Goal: Task Accomplishment & Management: Manage account settings

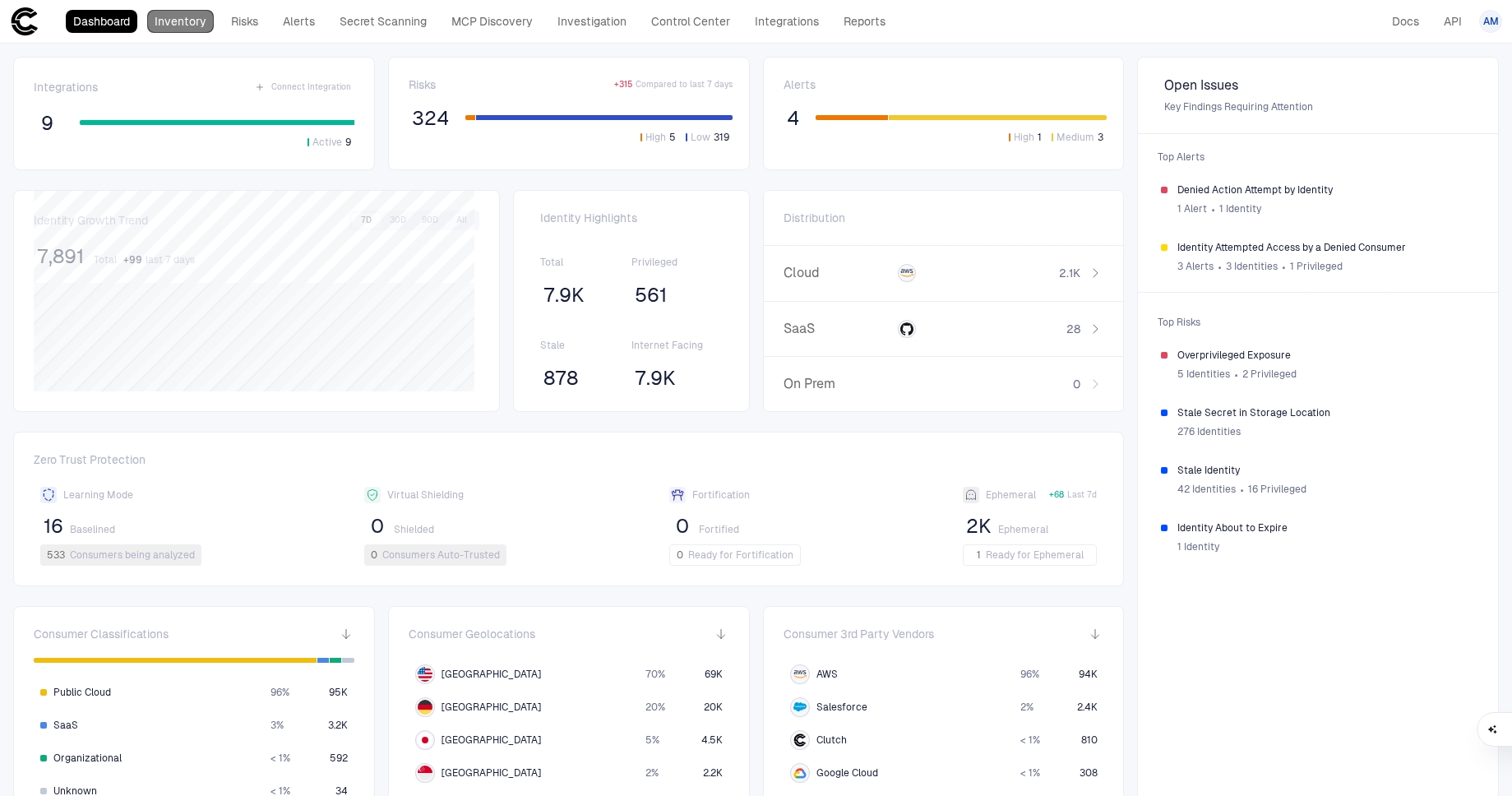
click at [198, 21] on link "Inventory" at bounding box center [181, 22] width 67 height 23
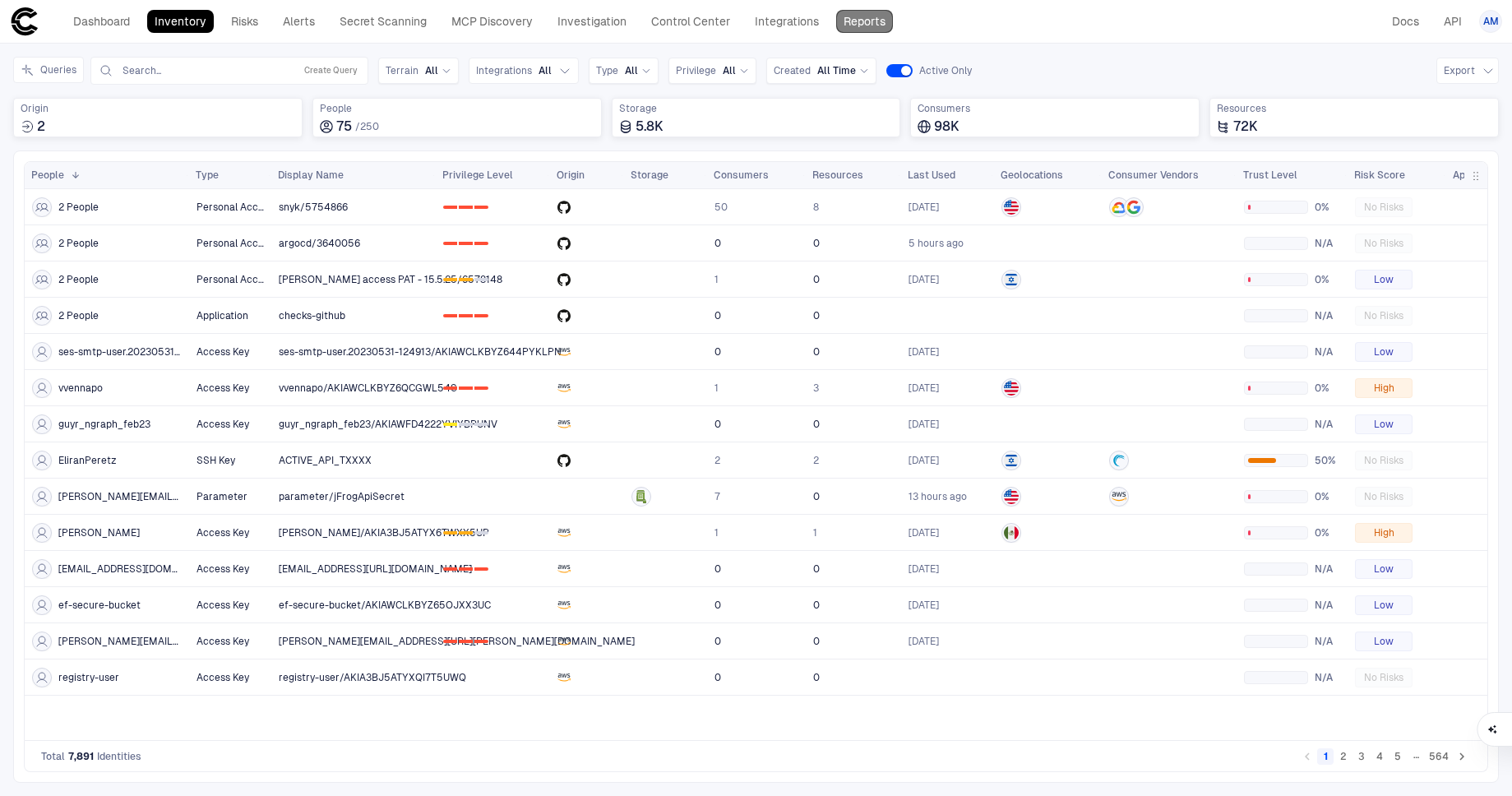
click at [882, 20] on link "Reports" at bounding box center [865, 22] width 57 height 23
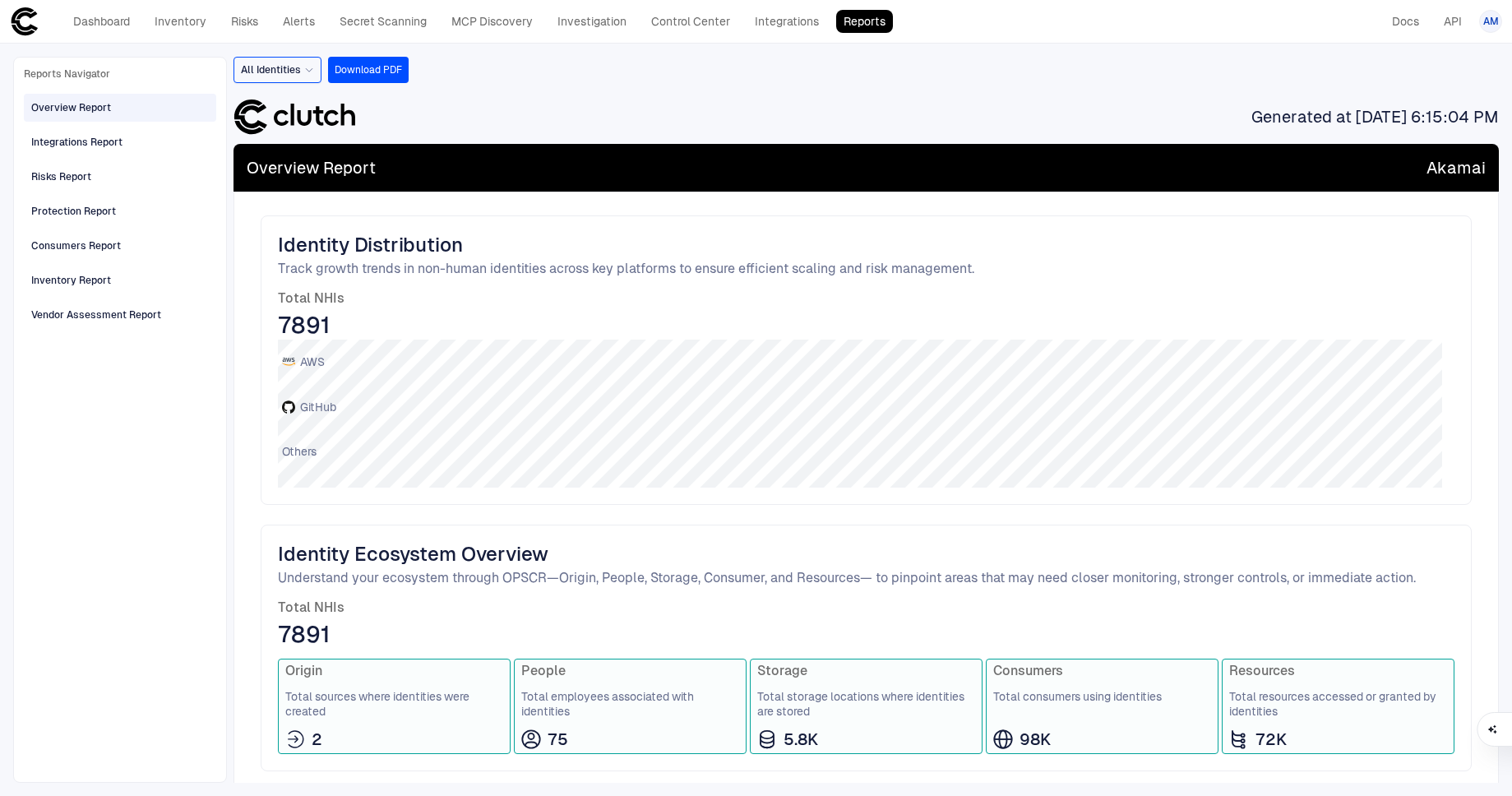
click at [277, 65] on span "All Identities" at bounding box center [270, 70] width 60 height 13
click at [875, 98] on div "Generated at [DATE] 6:15:04 PM" at bounding box center [866, 117] width 1266 height 41
click at [662, 29] on link "Control Center" at bounding box center [691, 22] width 94 height 23
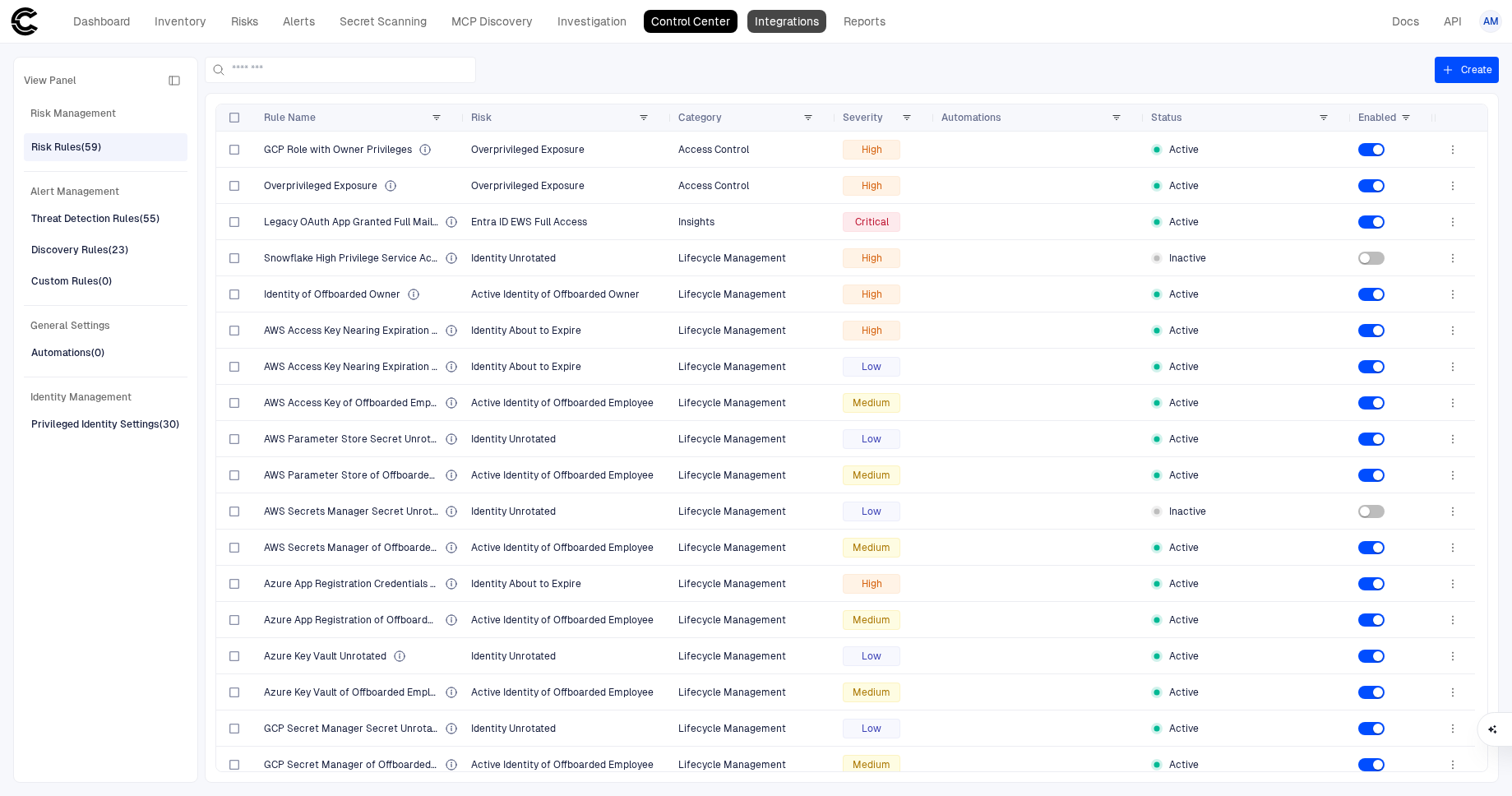
click at [798, 26] on link "Integrations" at bounding box center [786, 22] width 79 height 23
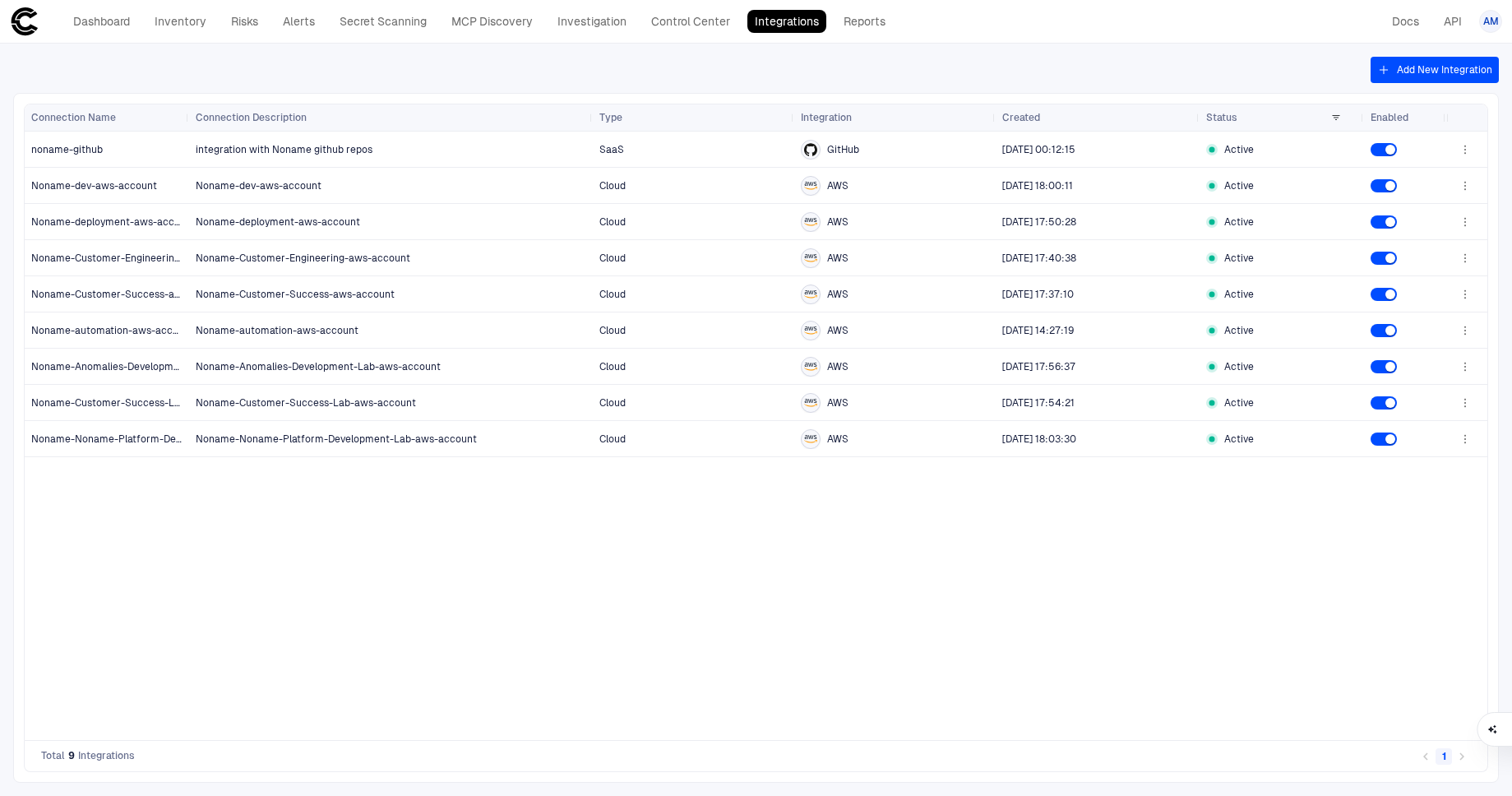
click at [1493, 22] on span "AM" at bounding box center [1490, 22] width 16 height 13
click at [1405, 100] on span "Admin Settings" at bounding box center [1410, 106] width 70 height 13
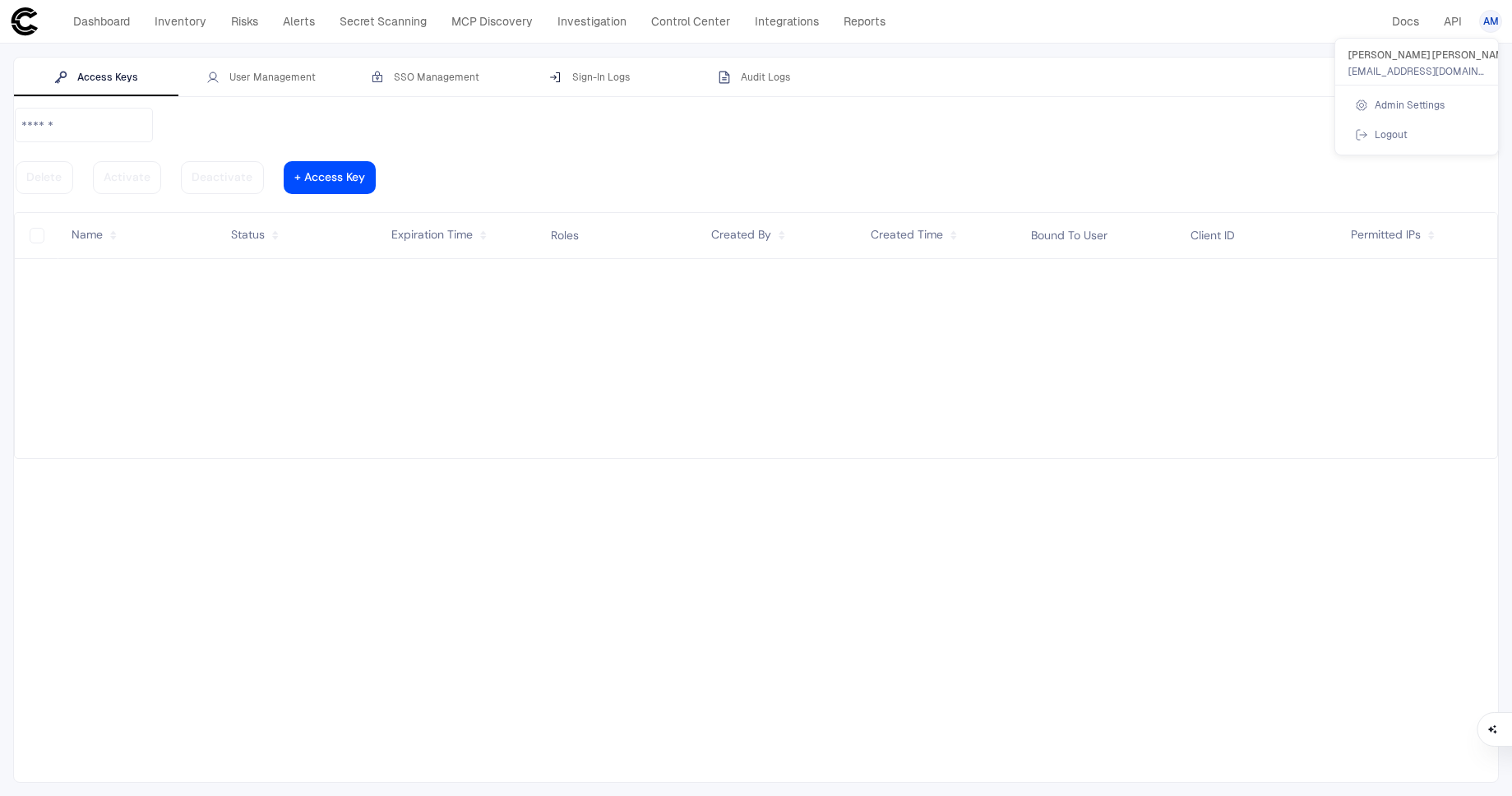
click at [270, 79] on div at bounding box center [756, 398] width 1512 height 796
click at [280, 81] on div "User Management" at bounding box center [260, 77] width 109 height 13
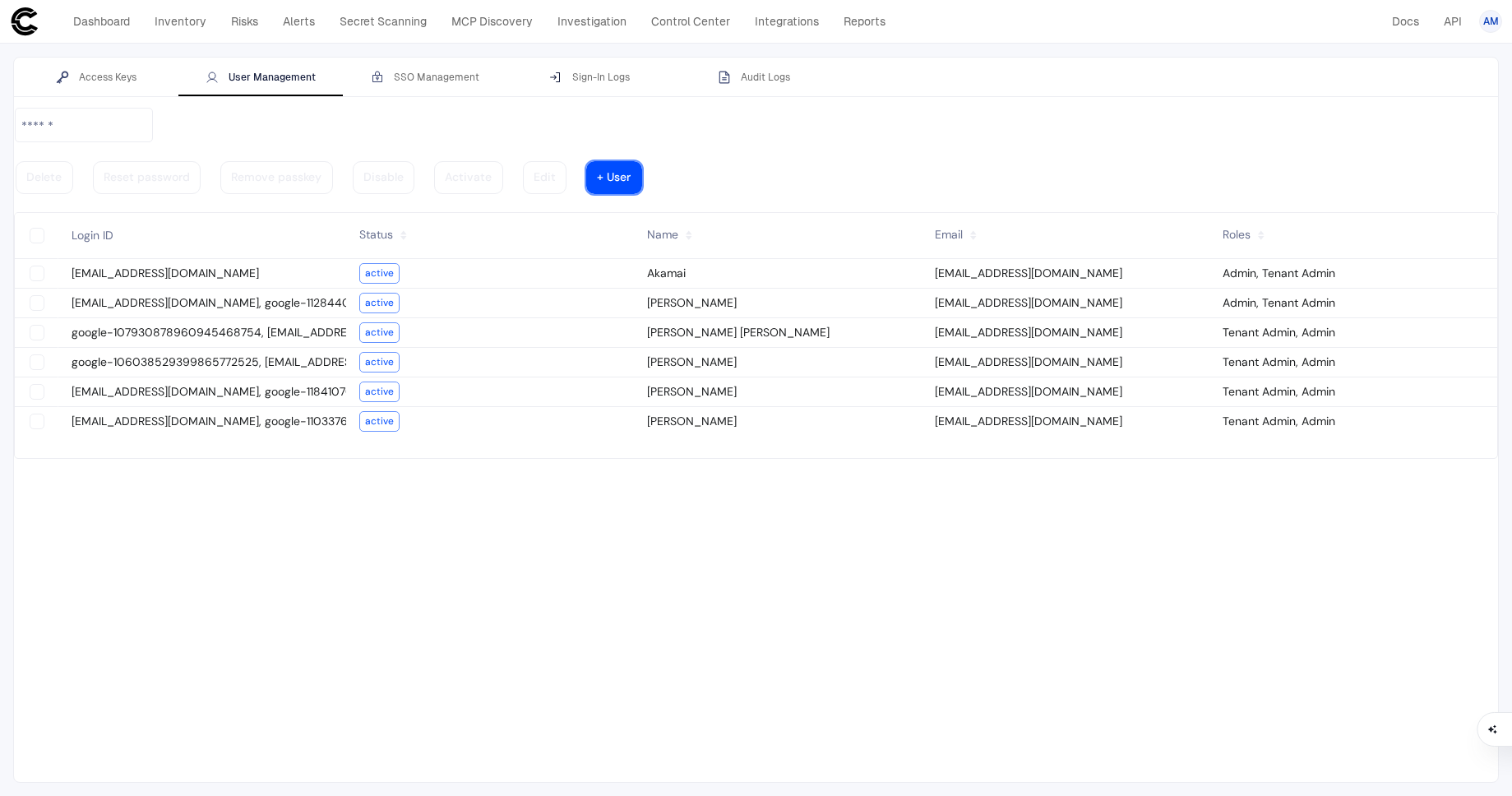
click at [642, 162] on vaadin-button "+ User" at bounding box center [613, 178] width 56 height 33
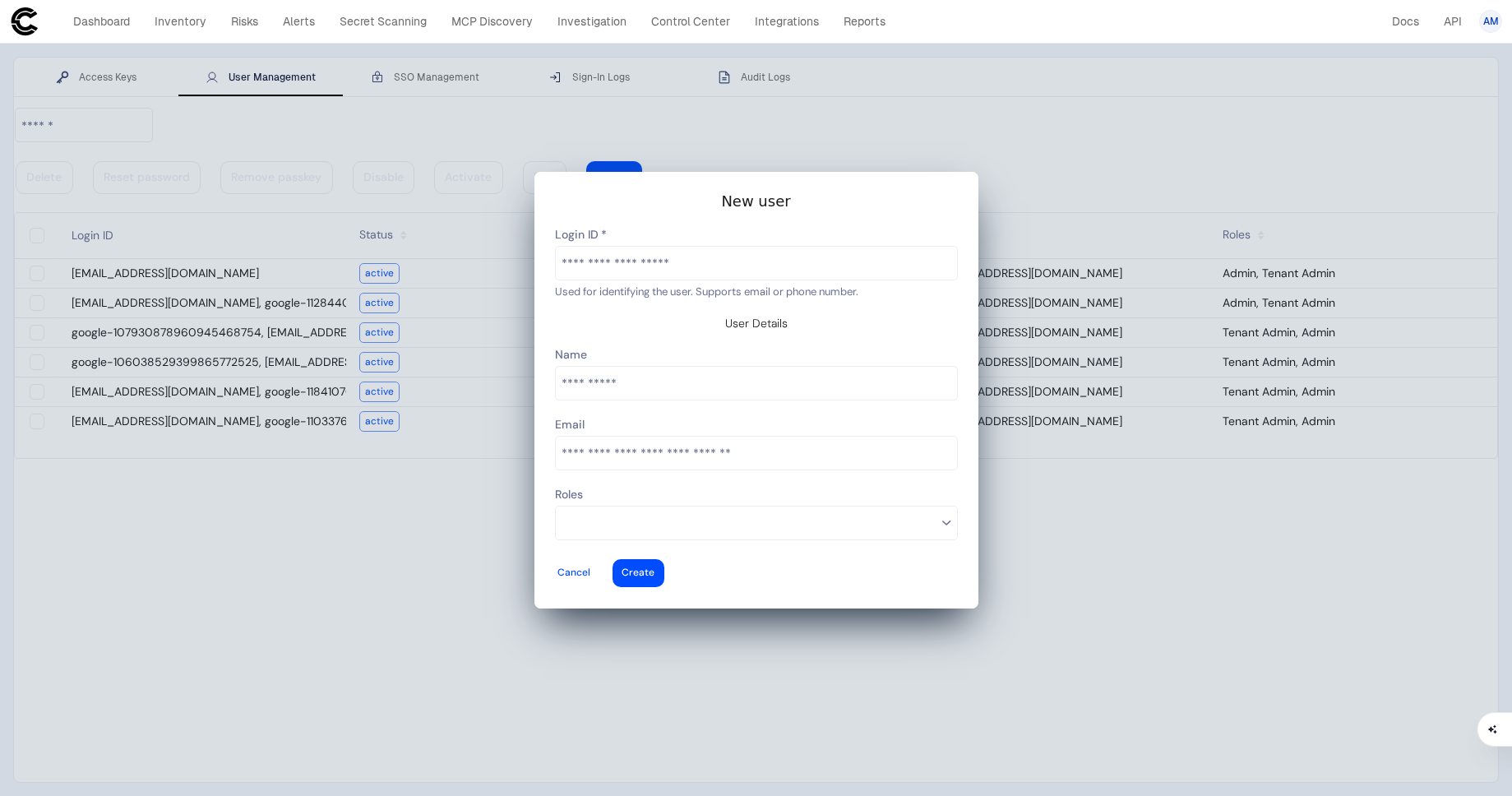
click at [630, 277] on input "text" at bounding box center [756, 263] width 401 height 33
click at [592, 560] on vaadin-button "Cancel" at bounding box center [574, 574] width 37 height 28
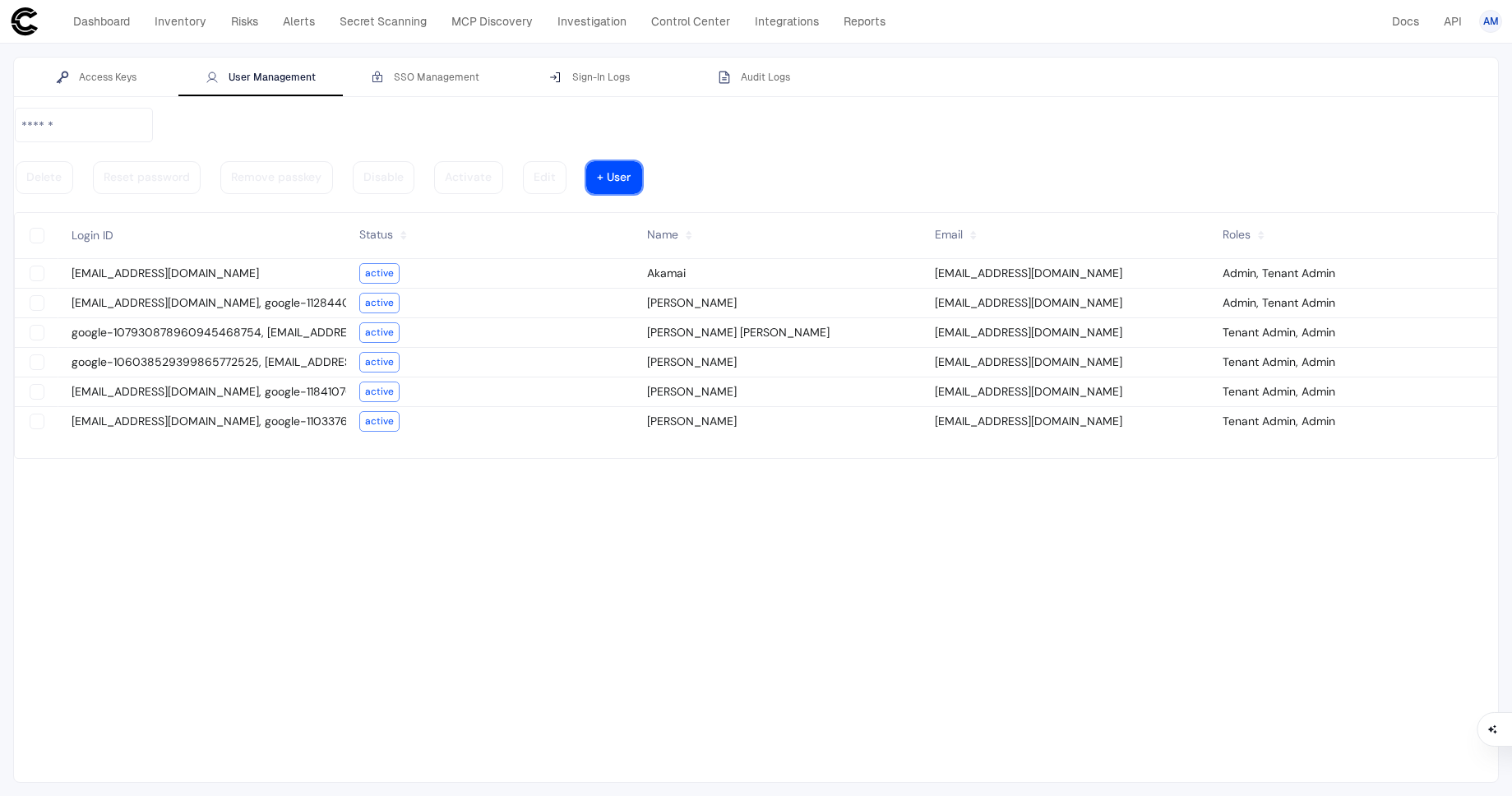
click at [642, 162] on vaadin-button "+ User" at bounding box center [613, 178] width 56 height 33
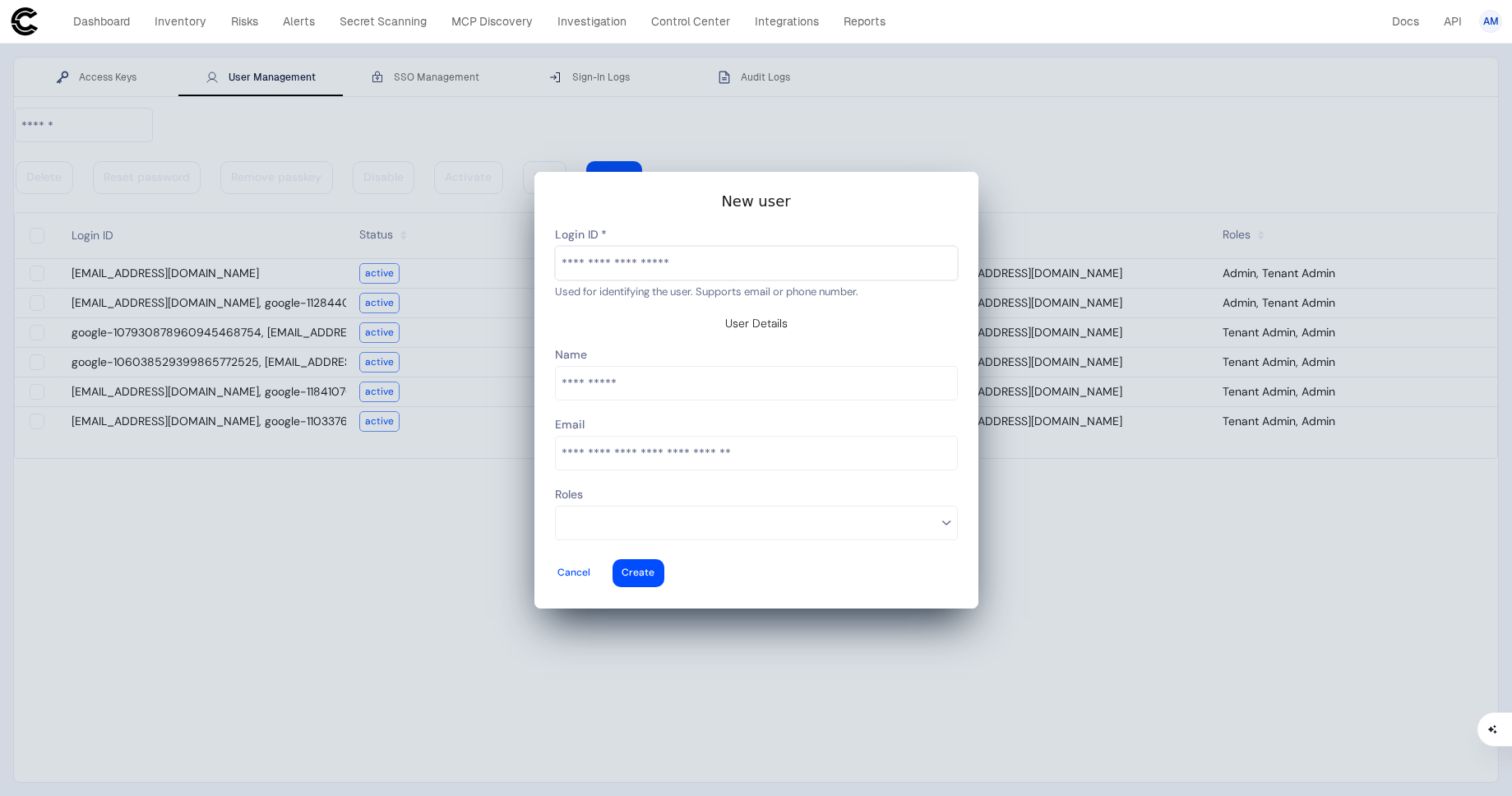
click at [596, 276] on input "text" at bounding box center [756, 263] width 401 height 33
type input "**********"
type vaadin-text-field "[EMAIL_ADDRESS][DOMAIN_NAME]"
type descope-text-field "[EMAIL_ADDRESS][DOMAIN_NAME]"
click at [619, 379] on input "text" at bounding box center [756, 384] width 401 height 33
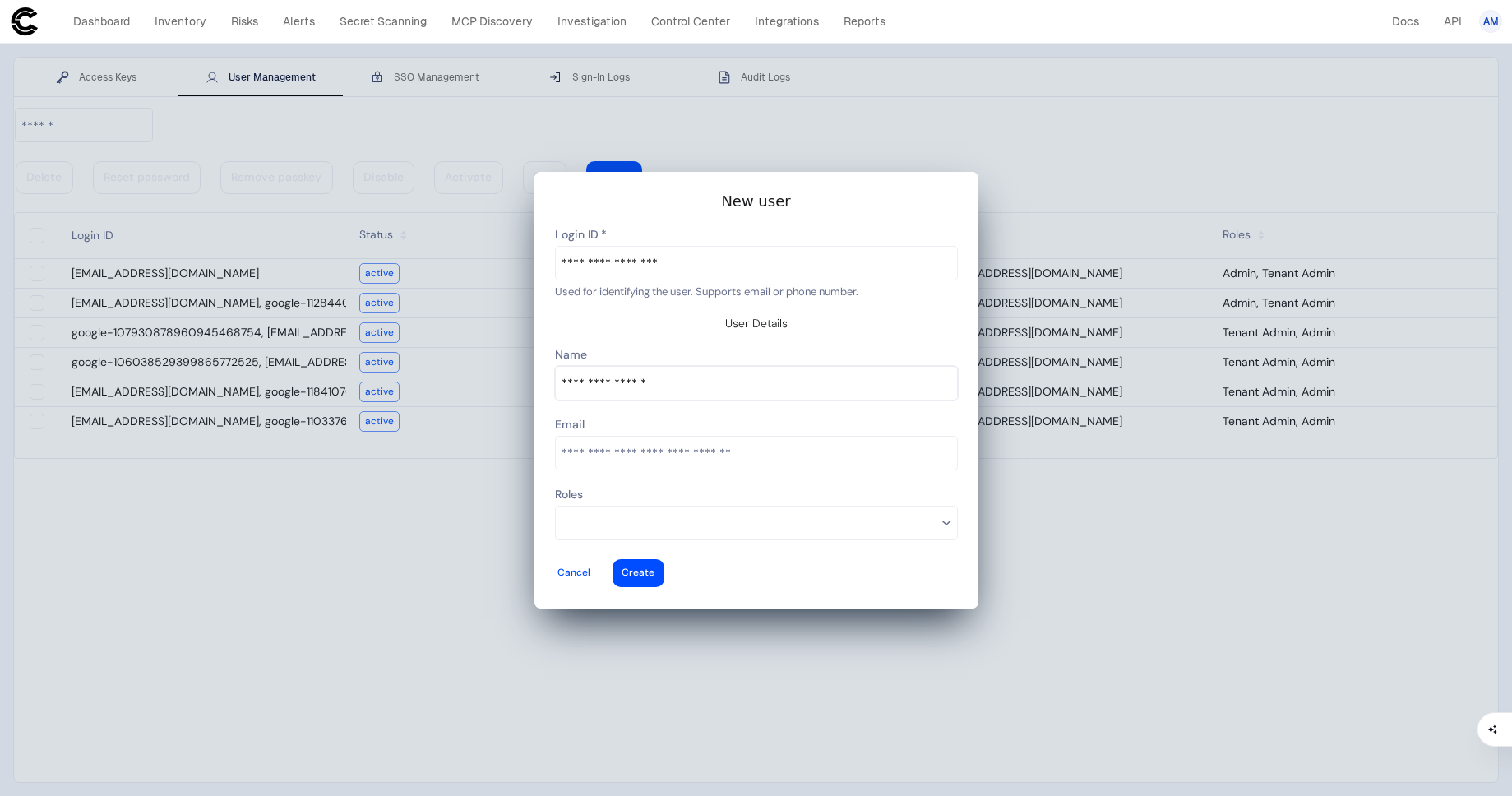
click at [689, 523] on vaadin-multi-select-combo-box-container at bounding box center [756, 523] width 403 height 34
type input "**********"
type vaadin-text-field "[PERSON_NAME]"
type descope-text-field "[PERSON_NAME]"
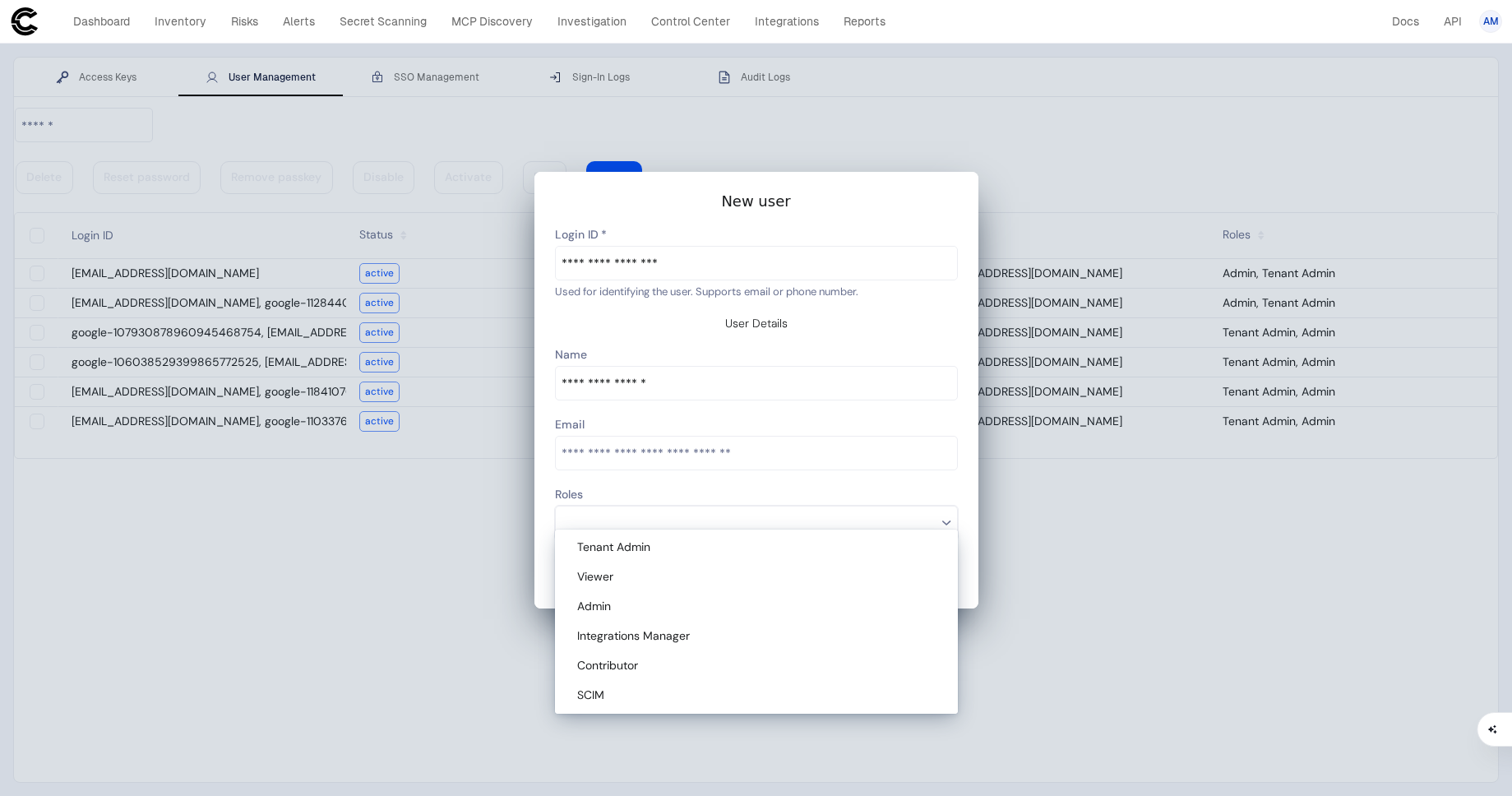
click at [624, 543] on span "Tenant Admin" at bounding box center [614, 547] width 73 height 15
type descope-multi-select-combo-box "Tenant Admin"
click at [960, 443] on div at bounding box center [756, 390] width 444 height 437
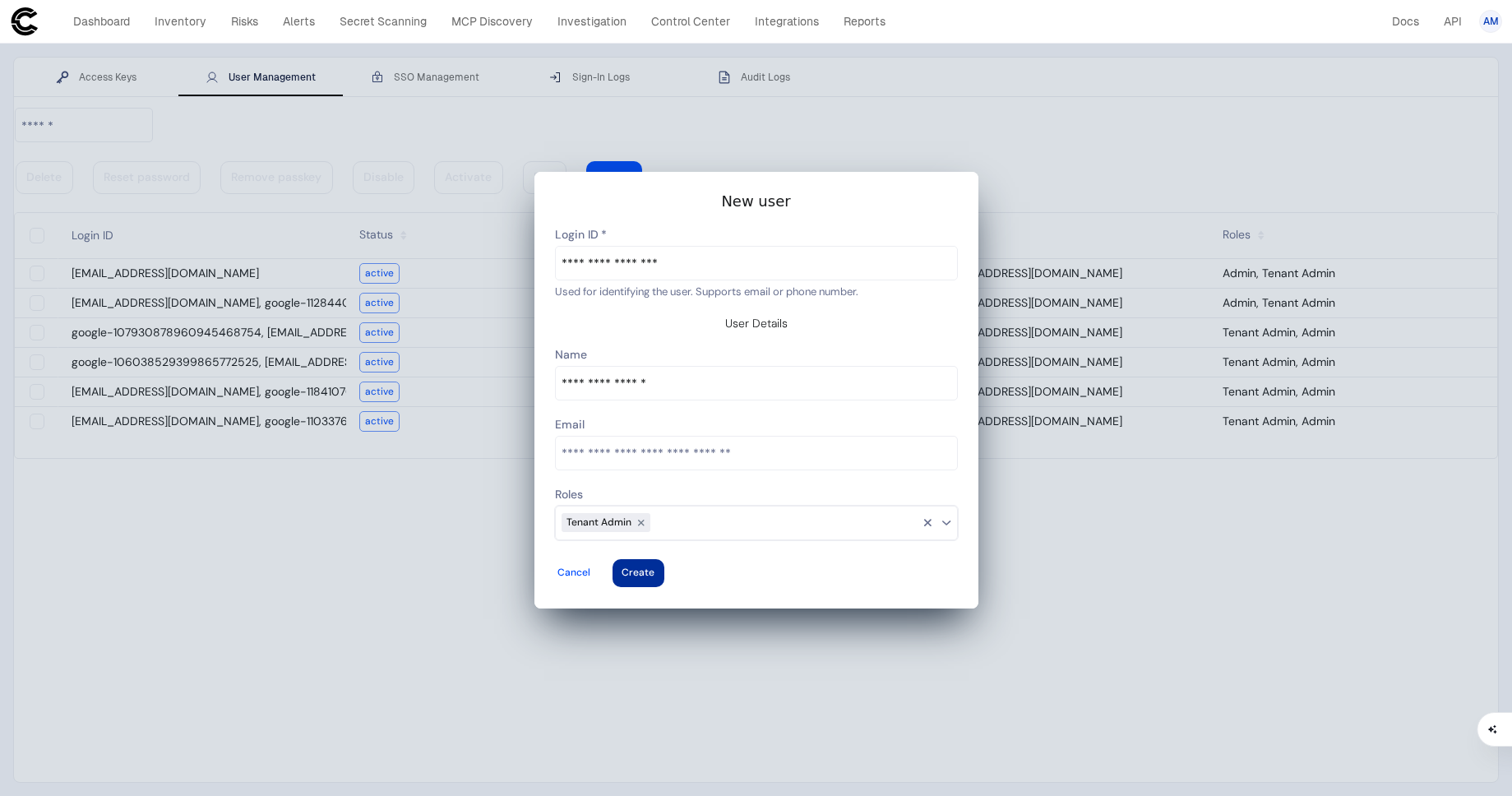
click at [664, 560] on vaadin-button "Create" at bounding box center [638, 574] width 52 height 28
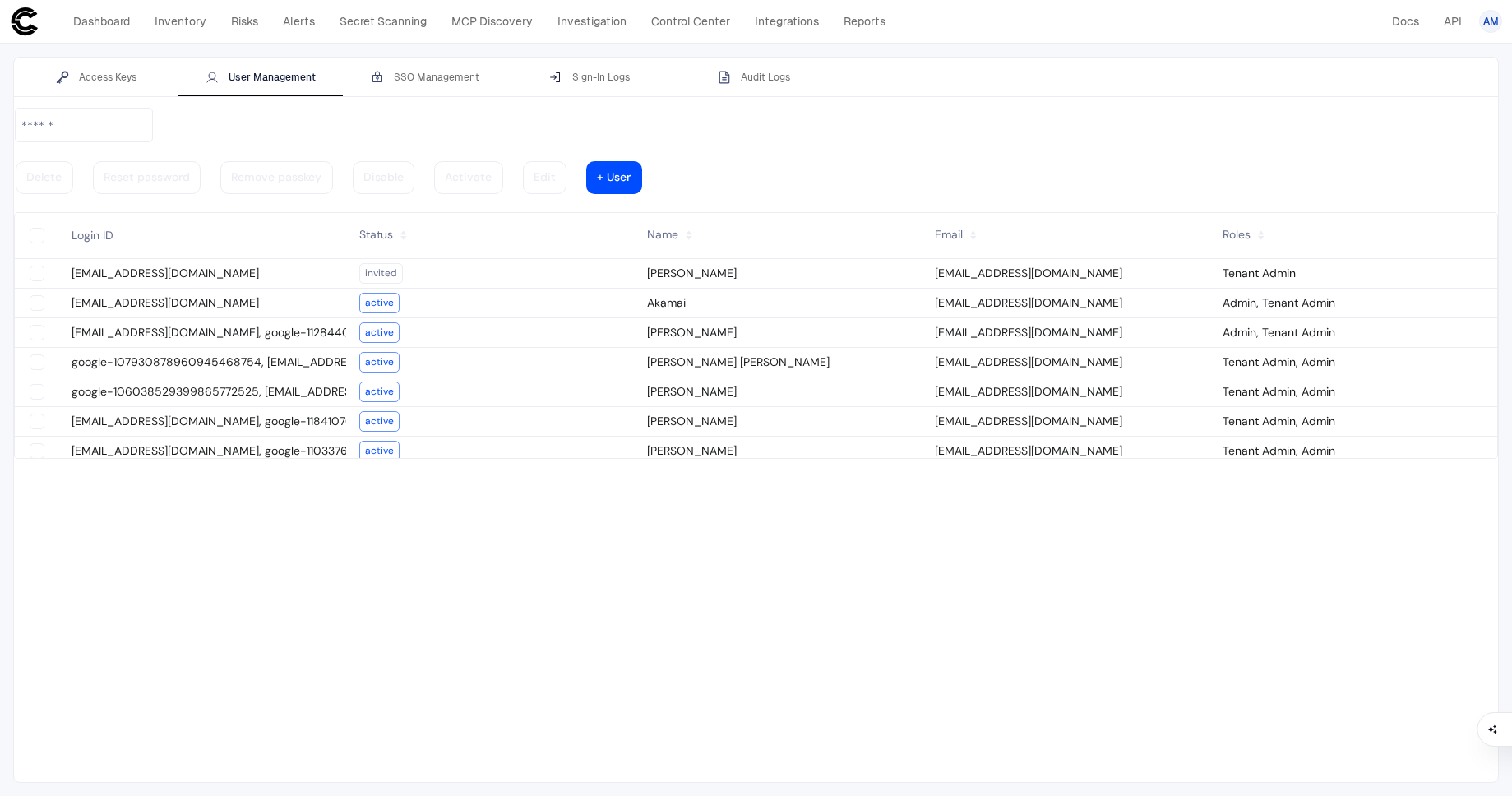
click at [15, 22] on icon at bounding box center [25, 22] width 27 height 28
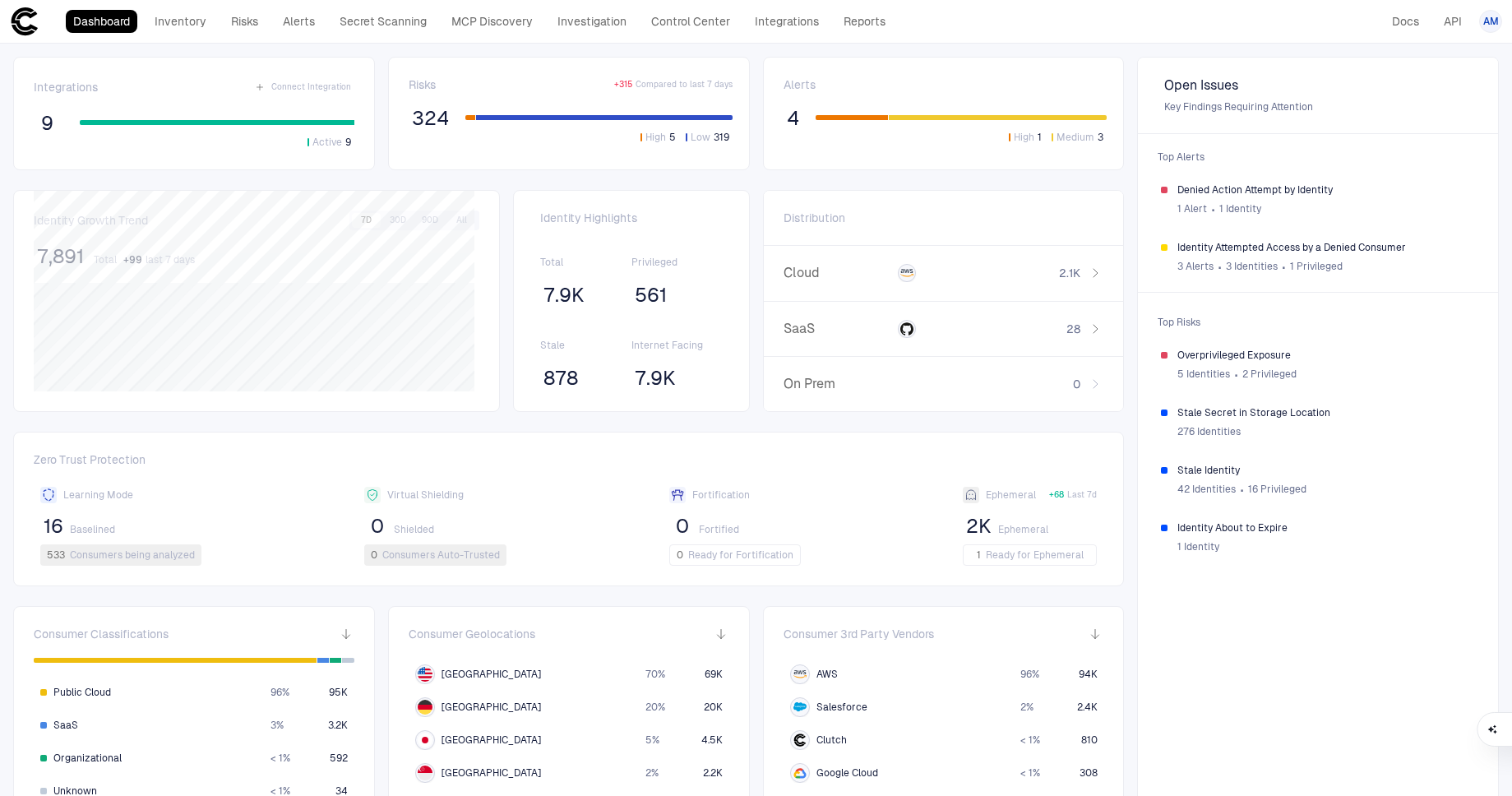
click at [1410, 63] on div "Open Issues Key Findings Requiring Attention" at bounding box center [1317, 96] width 360 height 77
click at [186, 17] on link "Inventory" at bounding box center [181, 22] width 67 height 23
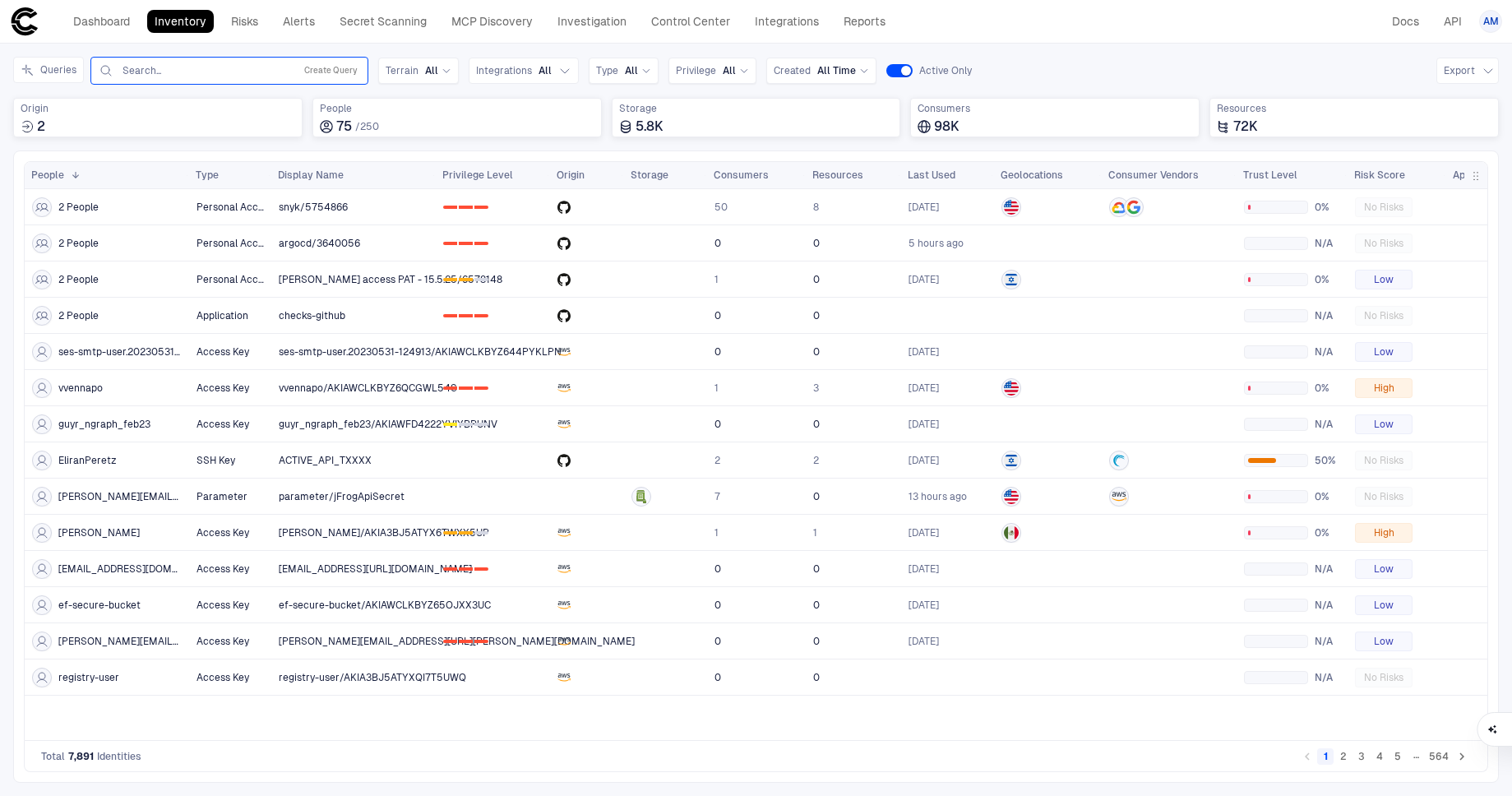
click at [177, 70] on input "text" at bounding box center [204, 71] width 167 height 13
click at [442, 71] on icon at bounding box center [447, 71] width 10 height 10
click at [520, 79] on button "Integrations All" at bounding box center [523, 71] width 110 height 27
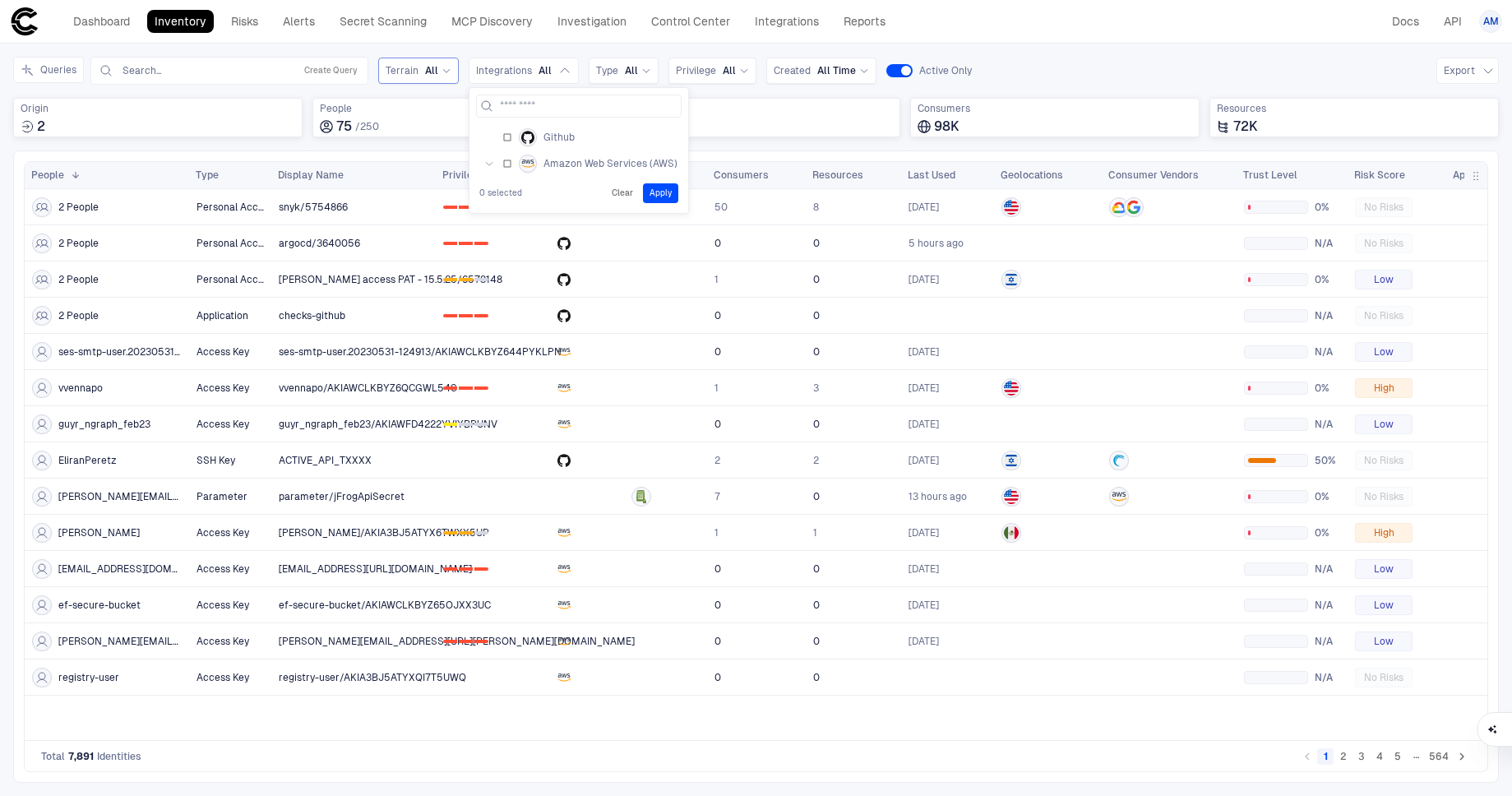
click at [612, 195] on button "Clear" at bounding box center [622, 193] width 28 height 20
click at [511, 168] on \(AWS\) "Amazon Web Services (AWS)" at bounding box center [578, 164] width 206 height 27
click at [649, 188] on button "Apply" at bounding box center [661, 193] width 35 height 20
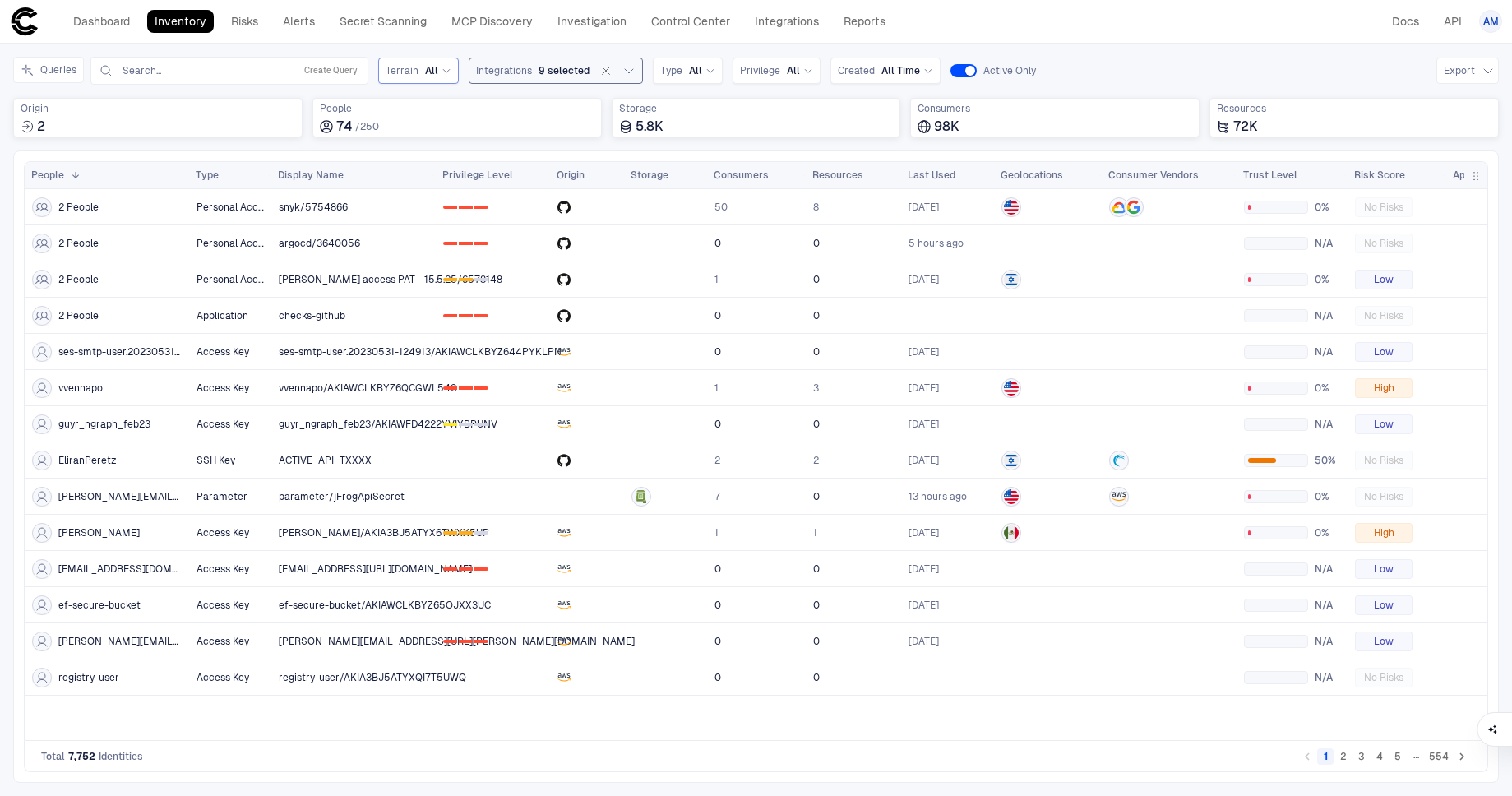
click at [602, 73] on icon "button" at bounding box center [606, 71] width 7 height 7
click at [1490, 24] on span "AM" at bounding box center [1490, 22] width 16 height 13
click at [1405, 103] on span "Admin Settings" at bounding box center [1410, 106] width 70 height 13
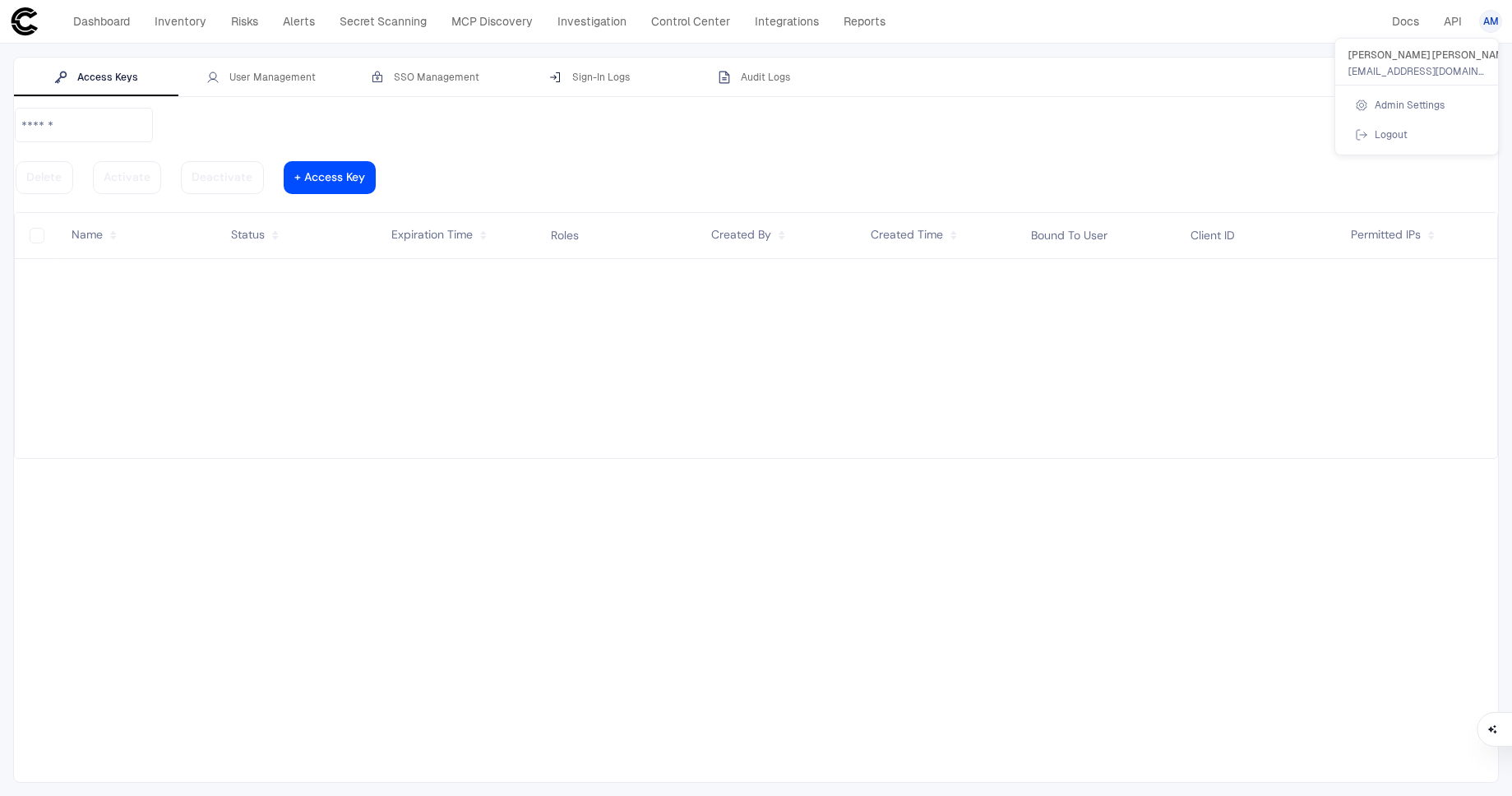
click at [265, 79] on div at bounding box center [756, 398] width 1512 height 796
click at [271, 75] on div "User Management" at bounding box center [260, 77] width 109 height 13
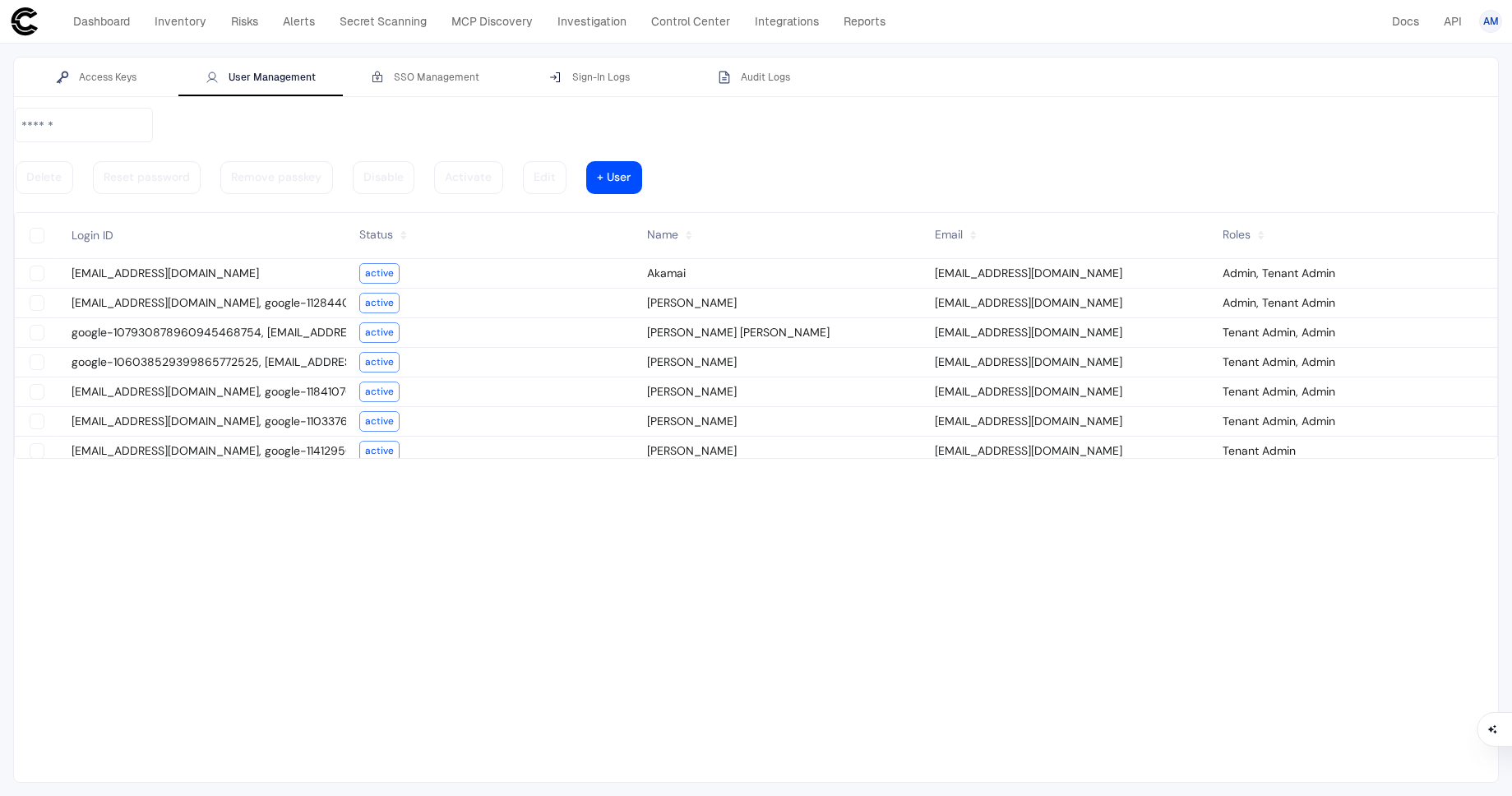
click at [1296, 440] on vaadin-grid-cell-content "Tenant Admin" at bounding box center [1353, 451] width 288 height 22
click at [1217, 440] on vaadin-grid-cell-content "Tenant Admin" at bounding box center [1353, 451] width 288 height 22
click at [0, 0] on slot "active" at bounding box center [0, 0] width 0 height 0
click at [1023, 440] on vaadin-grid-cell-content "[EMAIL_ADDRESS][DOMAIN_NAME]" at bounding box center [1066, 451] width 288 height 22
click at [1259, 440] on vaadin-grid-cell-content "Tenant Admin" at bounding box center [1353, 451] width 288 height 22
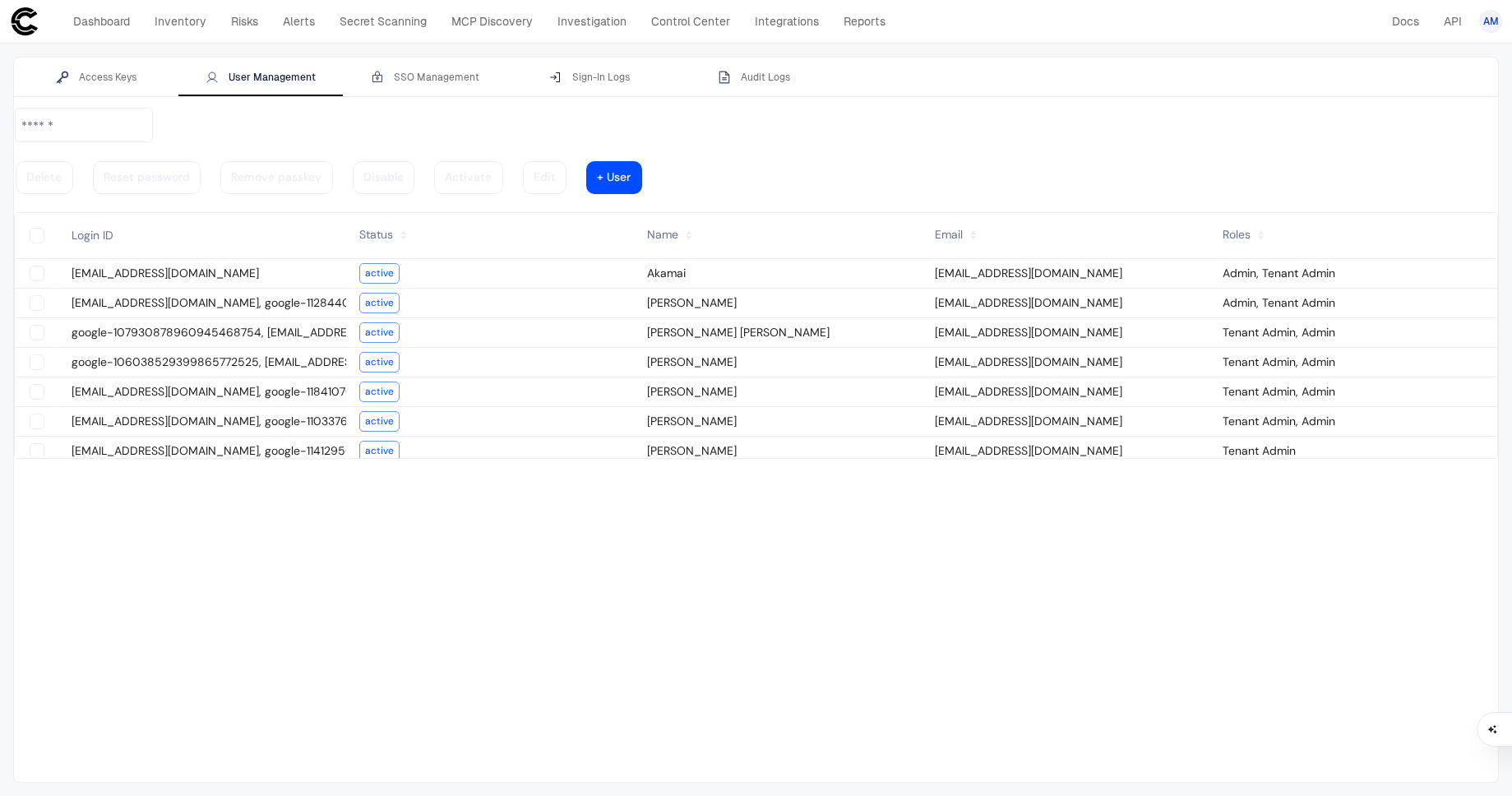
click at [1502, 396] on div "Access Keys User Management SSO Management Sign-In Logs Audit Logs" at bounding box center [756, 420] width 1512 height 753
click at [1496, 399] on slot "Delete Reset password Remove passkey Disable Activate Edit + User" at bounding box center [756, 324] width 1484 height 435
type vaadin-text-field "on"
type descope-checkbox "true"
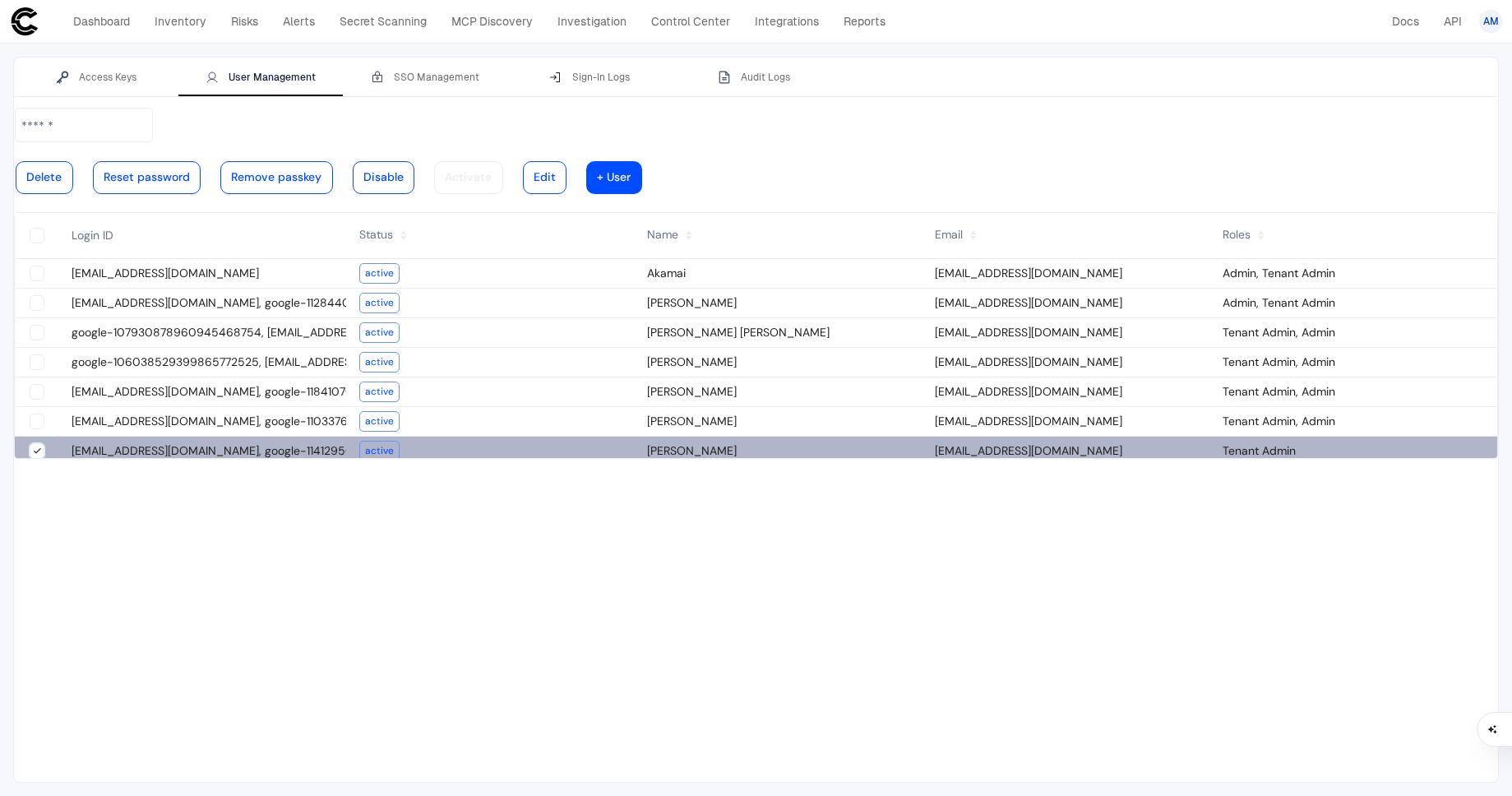
type descope-boolean-field-internal "true"
click at [78, 440] on vaadin-grid-cell-content "[EMAIL_ADDRESS][DOMAIN_NAME], google-114129504332975018642" at bounding box center [202, 451] width 288 height 22
click at [556, 173] on div at bounding box center [544, 177] width 22 height 8
type input "**********"
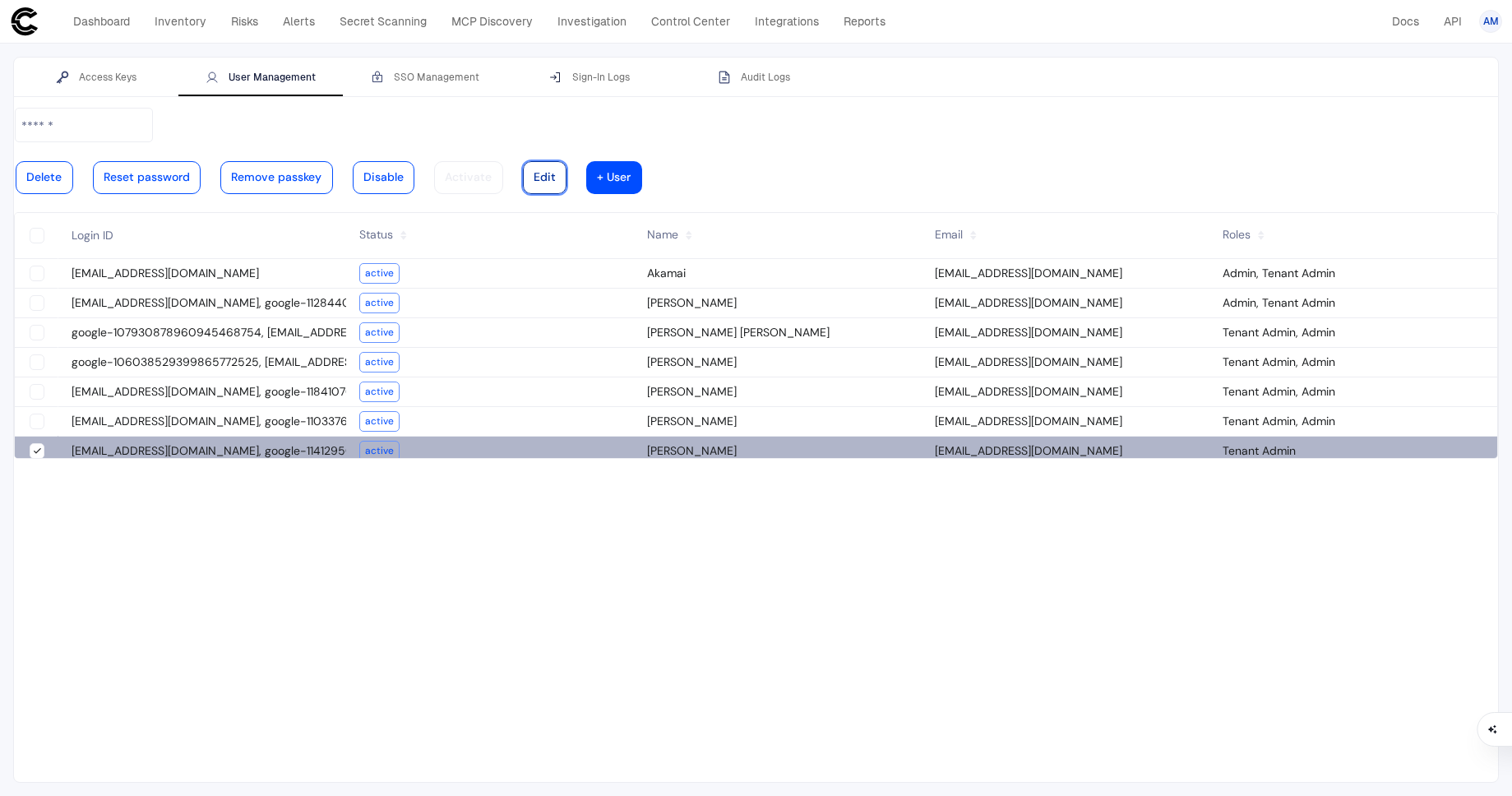
type input "**********"
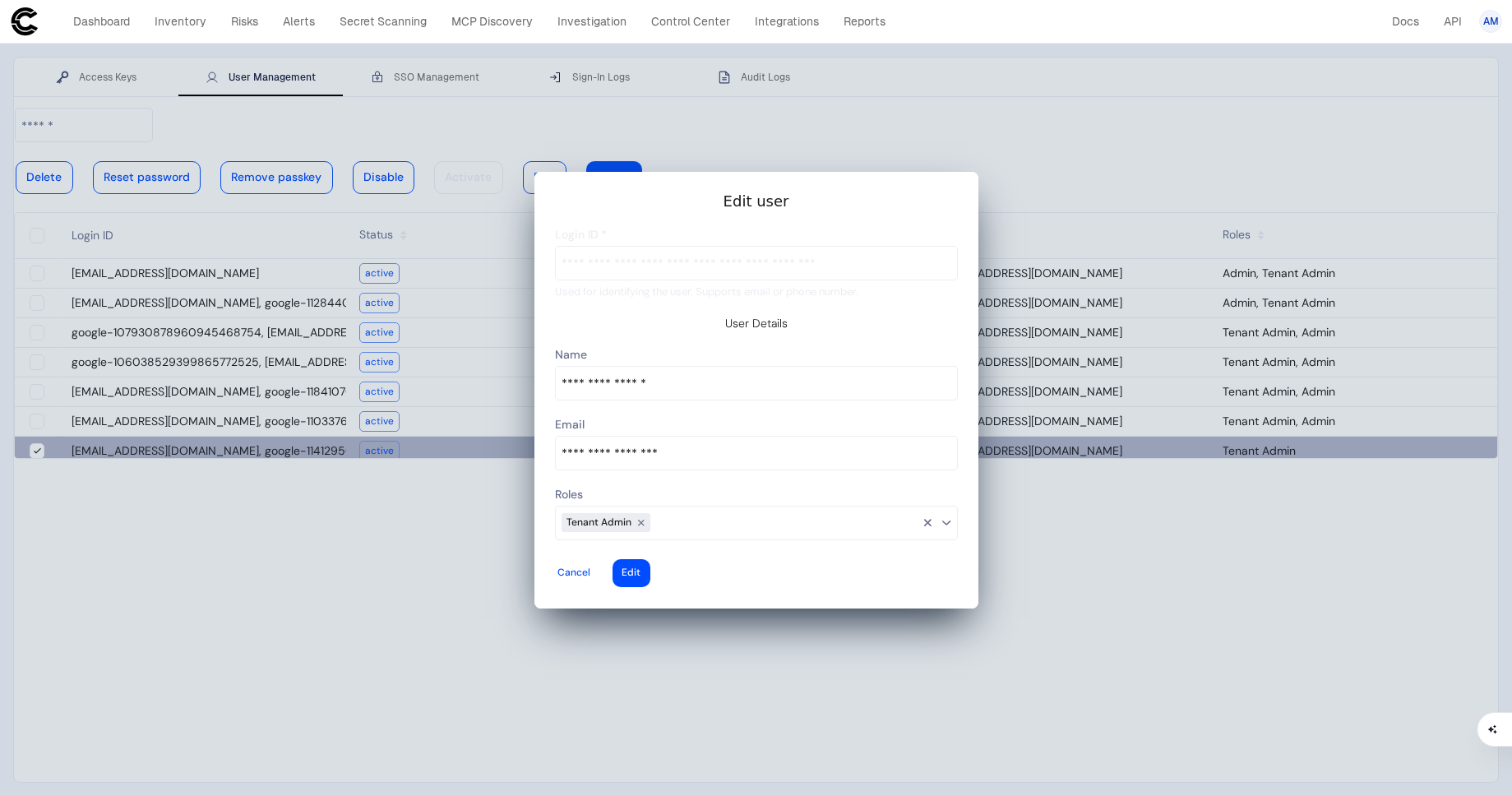
click at [707, 515] on input at bounding box center [785, 524] width 269 height 22
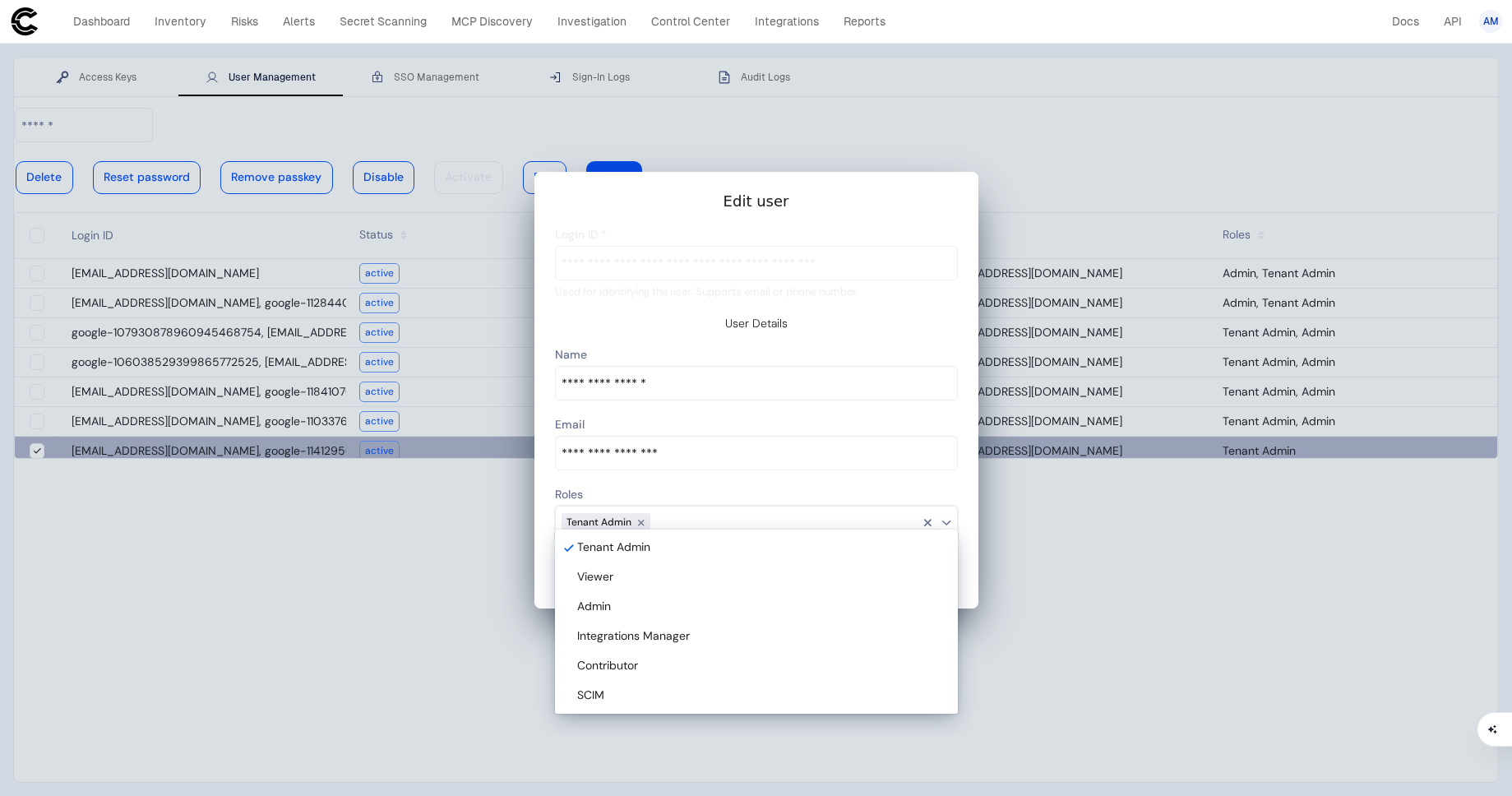
click at [647, 609] on div "Admin" at bounding box center [760, 607] width 364 height 15
type descope-multi-select-combo-box "Tenant Admin,Admin"
click at [1187, 605] on div at bounding box center [756, 398] width 1512 height 796
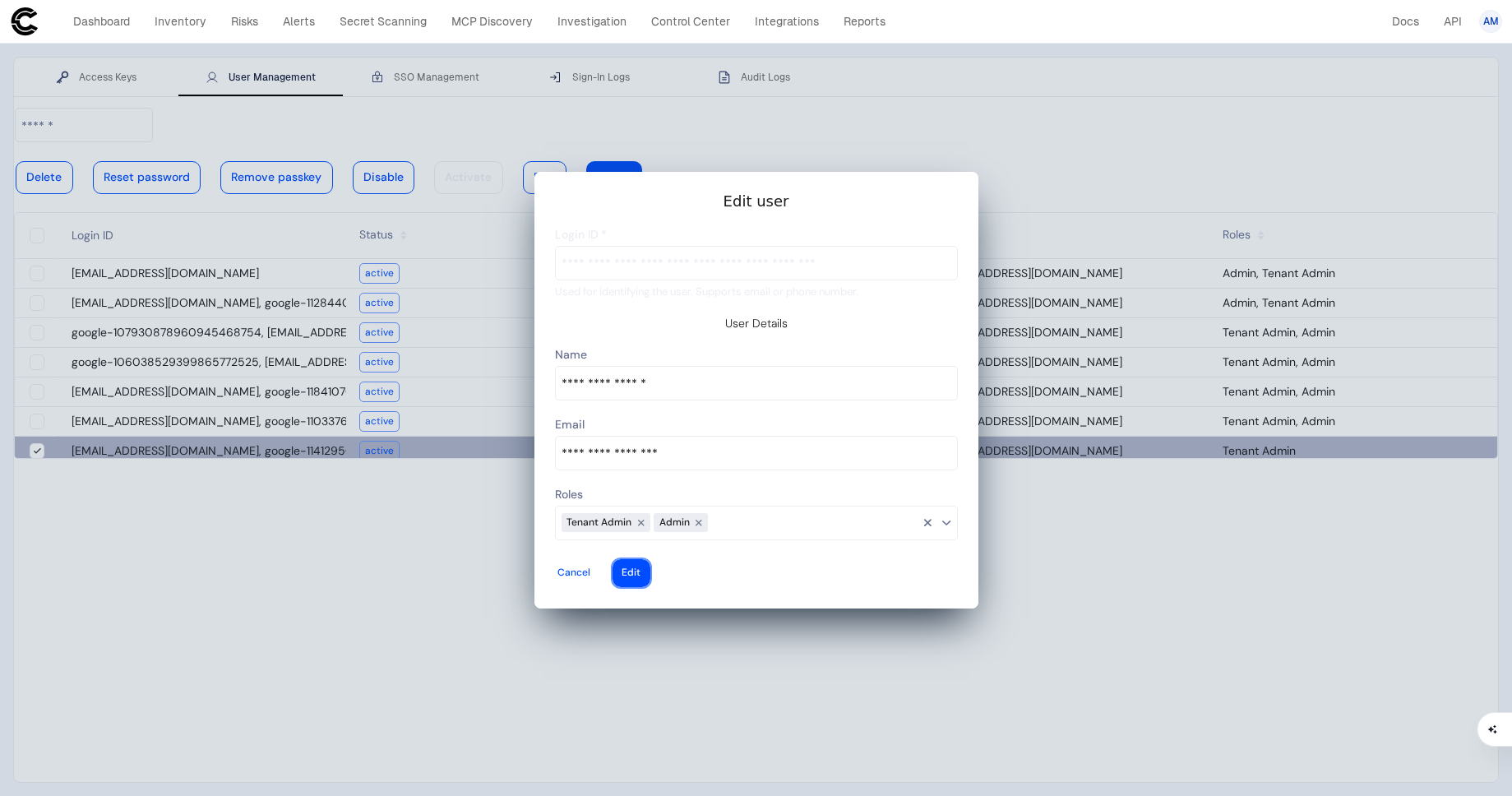
click at [651, 560] on vaadin-button "Edit" at bounding box center [631, 574] width 37 height 28
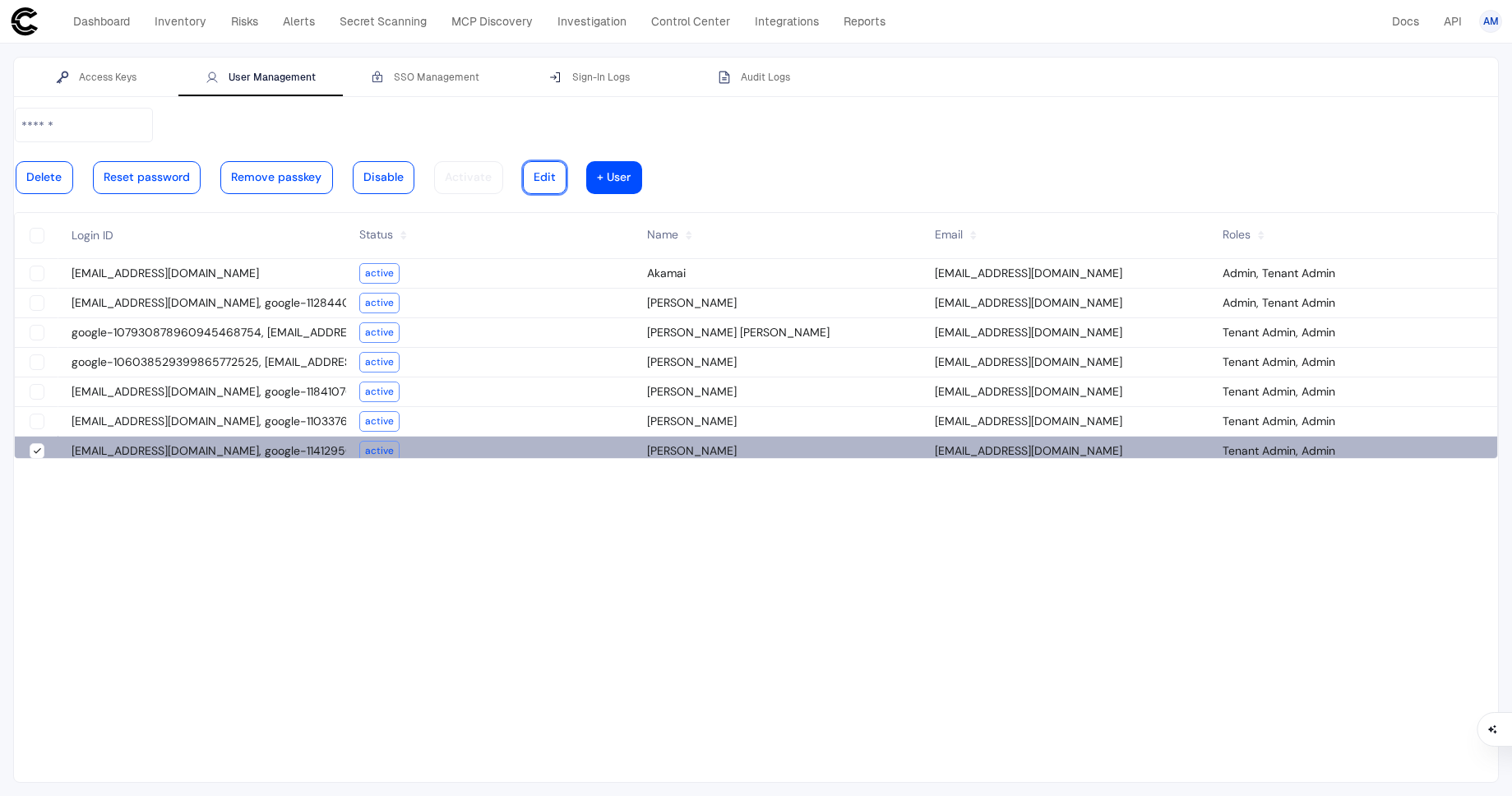
click at [556, 173] on div at bounding box center [544, 177] width 22 height 8
type input "**********"
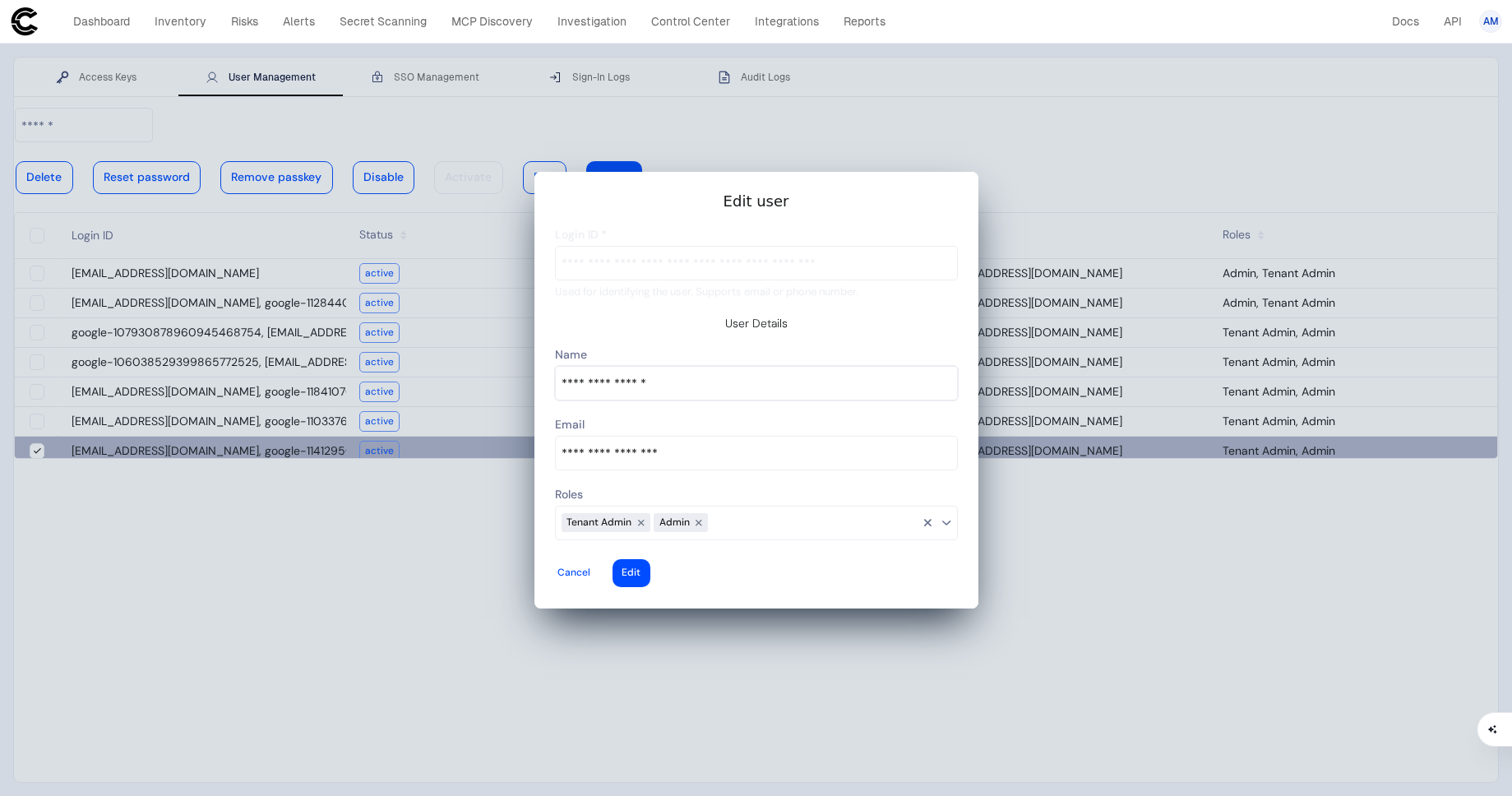
click at [581, 354] on label "Name" at bounding box center [571, 357] width 32 height 17
click at [590, 570] on div at bounding box center [574, 574] width 33 height 7
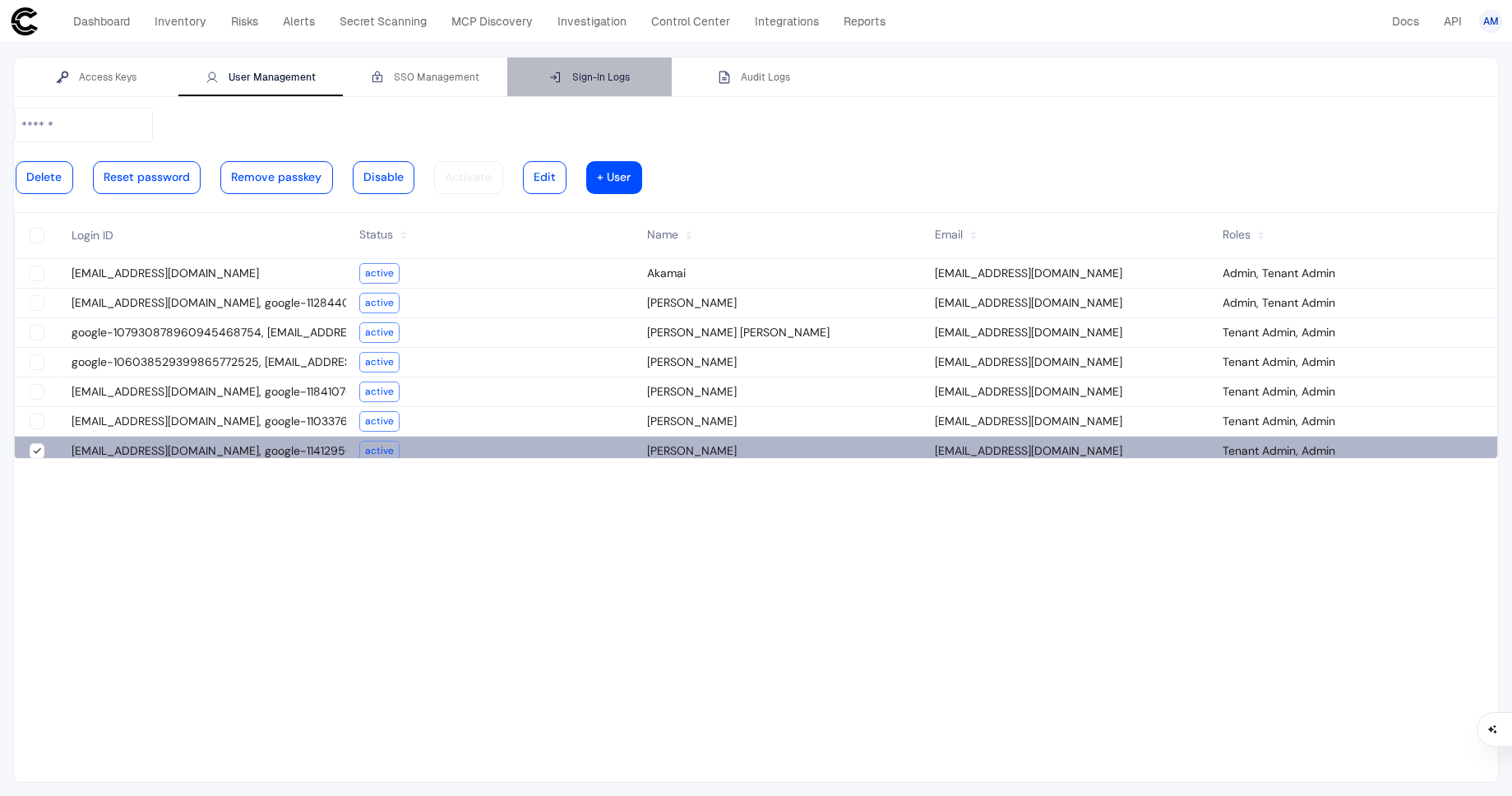
click at [589, 77] on div "Sign-In Logs" at bounding box center [589, 77] width 81 height 13
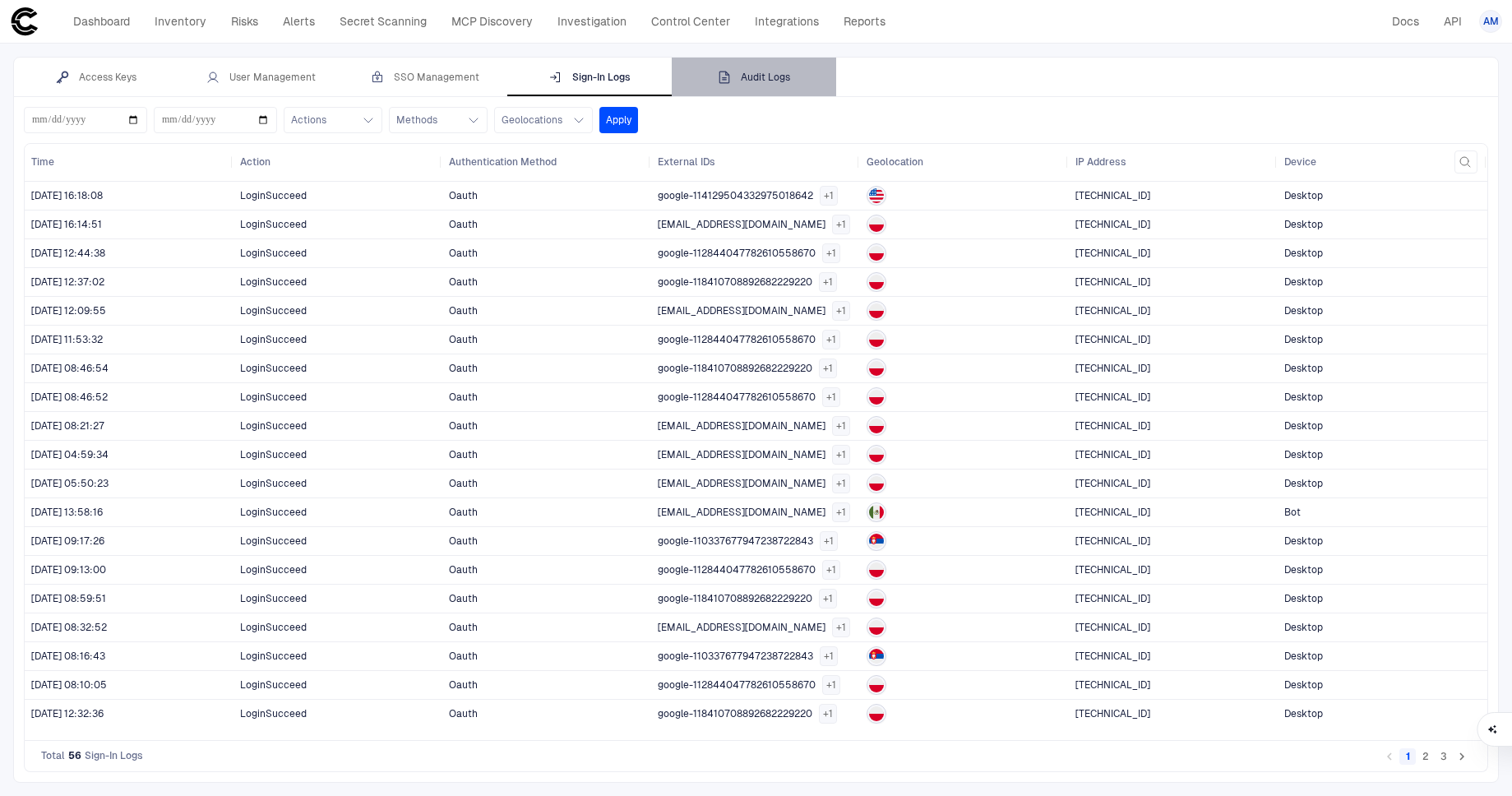
click at [761, 77] on div "Audit Logs" at bounding box center [754, 77] width 72 height 13
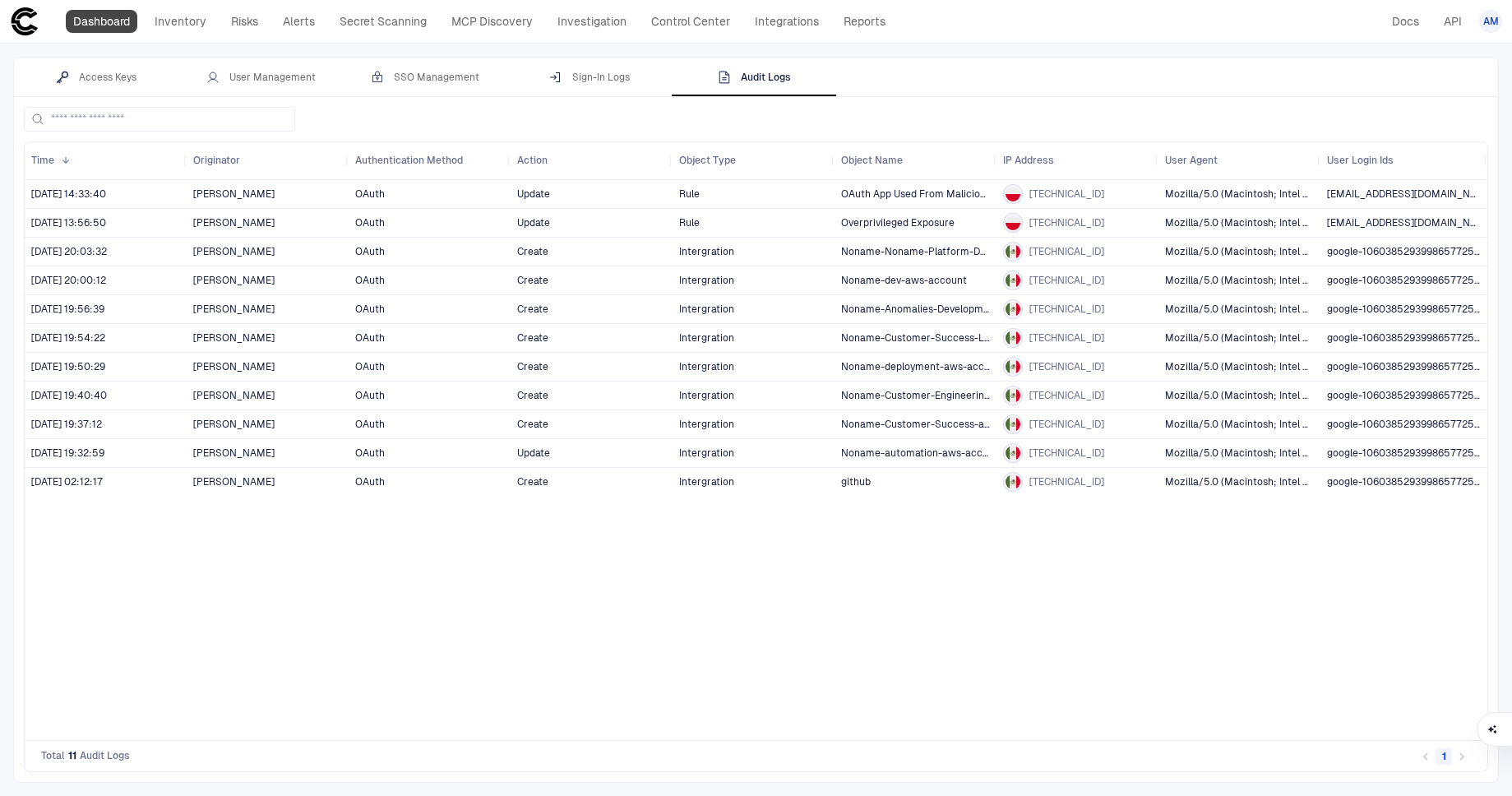
click at [111, 20] on link "Dashboard" at bounding box center [102, 22] width 72 height 23
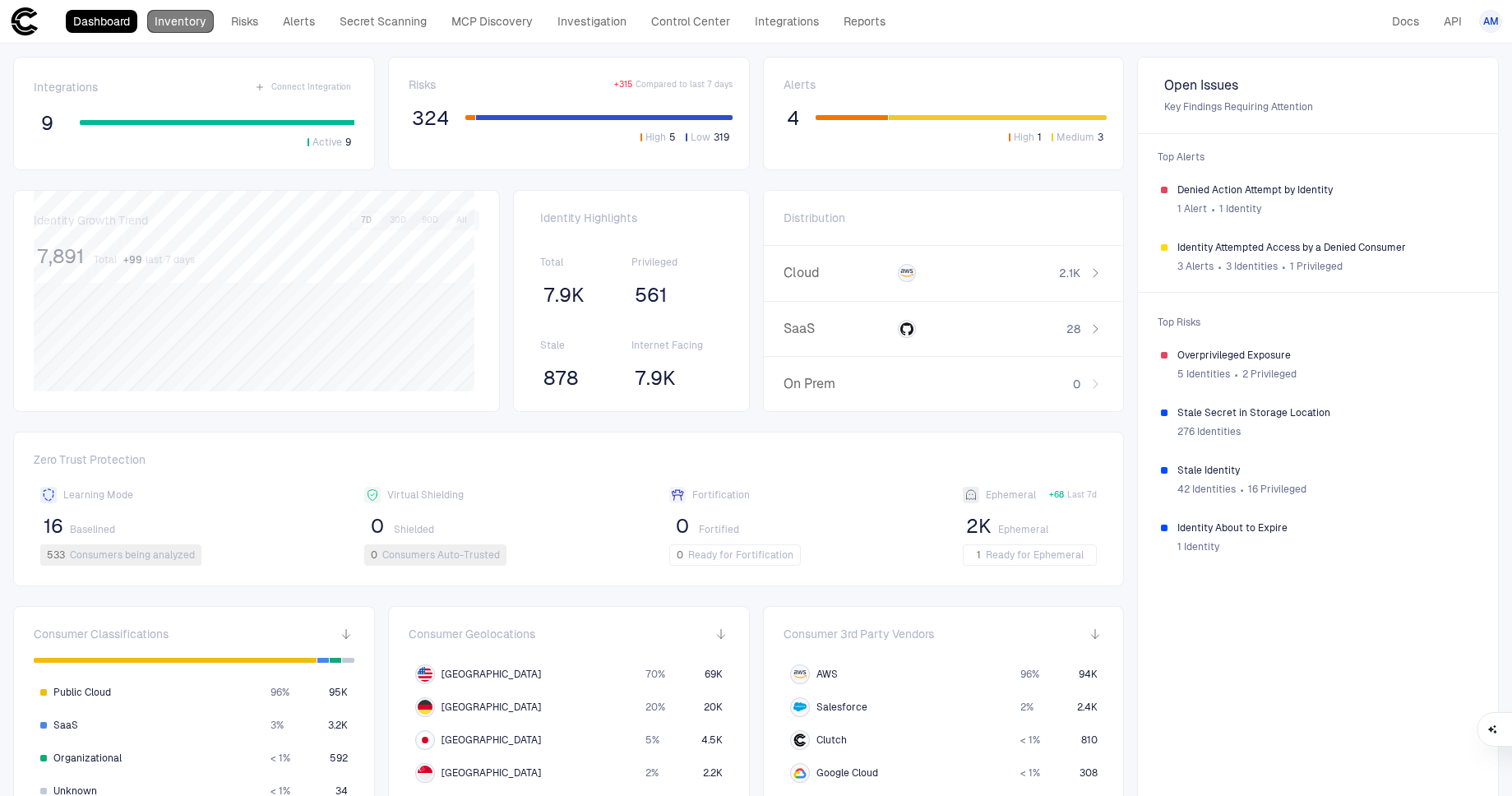
click at [191, 27] on link "Inventory" at bounding box center [181, 22] width 67 height 23
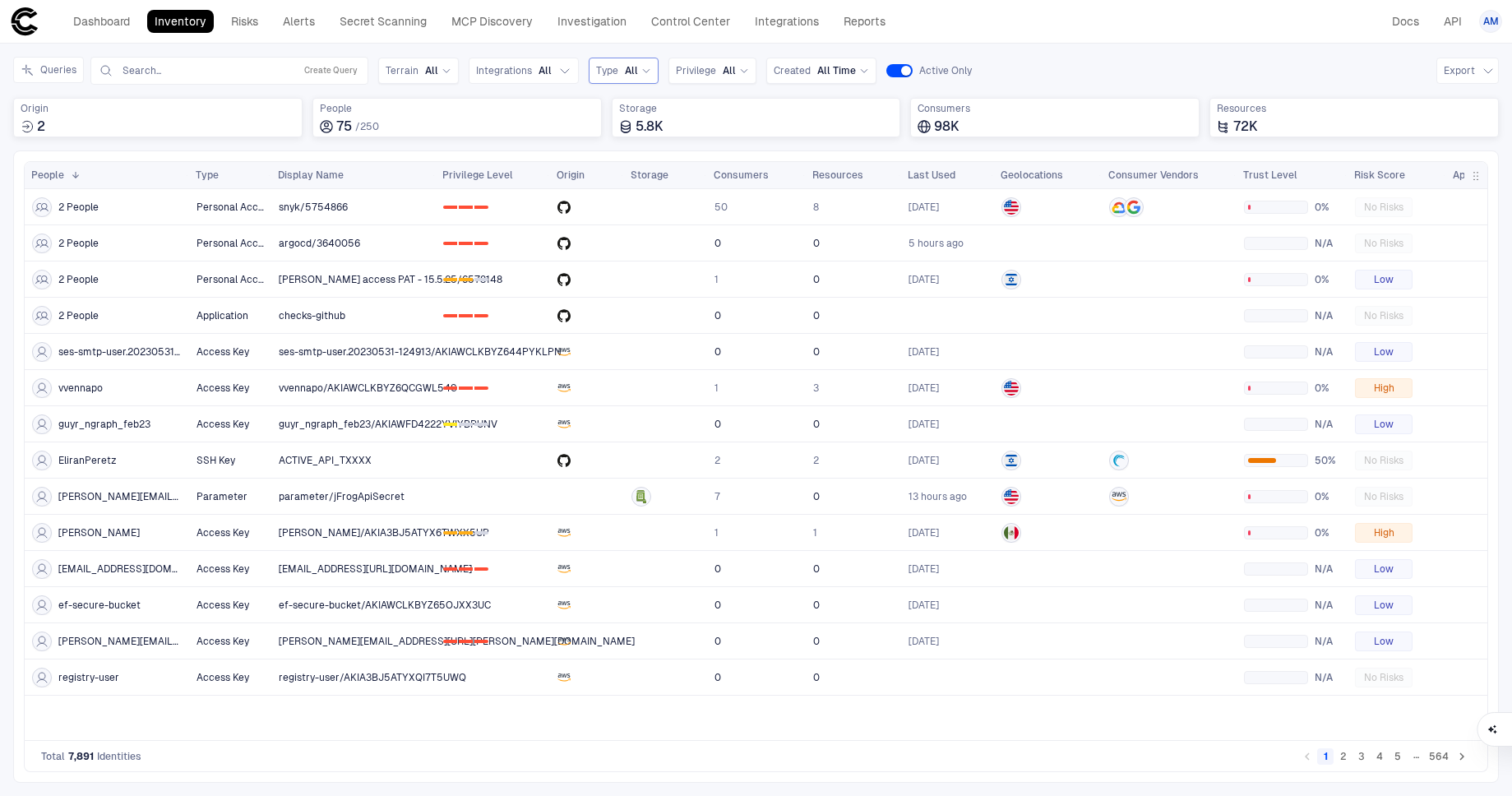
click at [627, 75] on span "All" at bounding box center [632, 71] width 13 height 13
type input "*"
click at [416, 501] on link "parameter/jFrogApiSecret" at bounding box center [354, 496] width 163 height 34
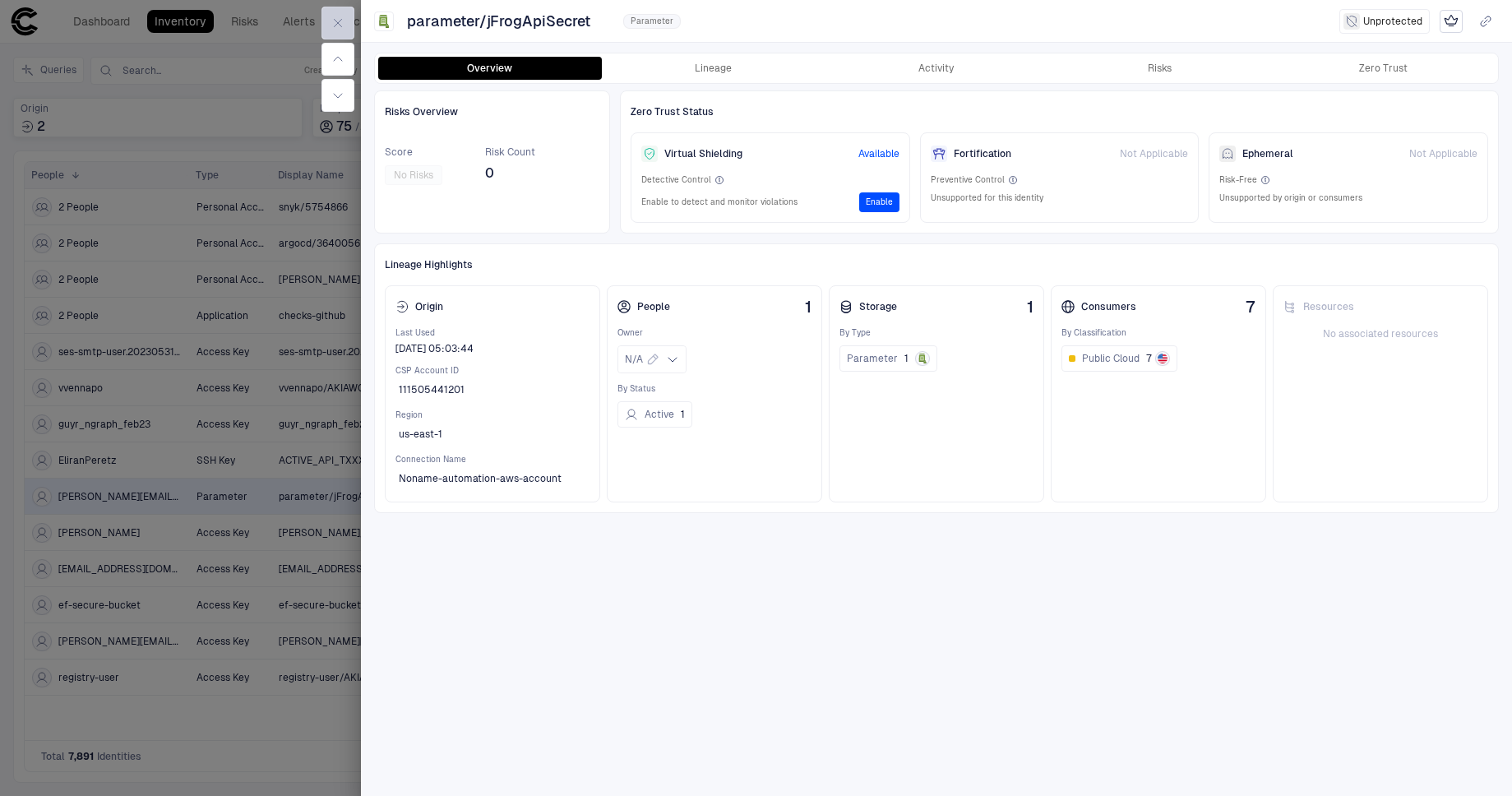
click at [346, 16] on button "button" at bounding box center [338, 23] width 33 height 33
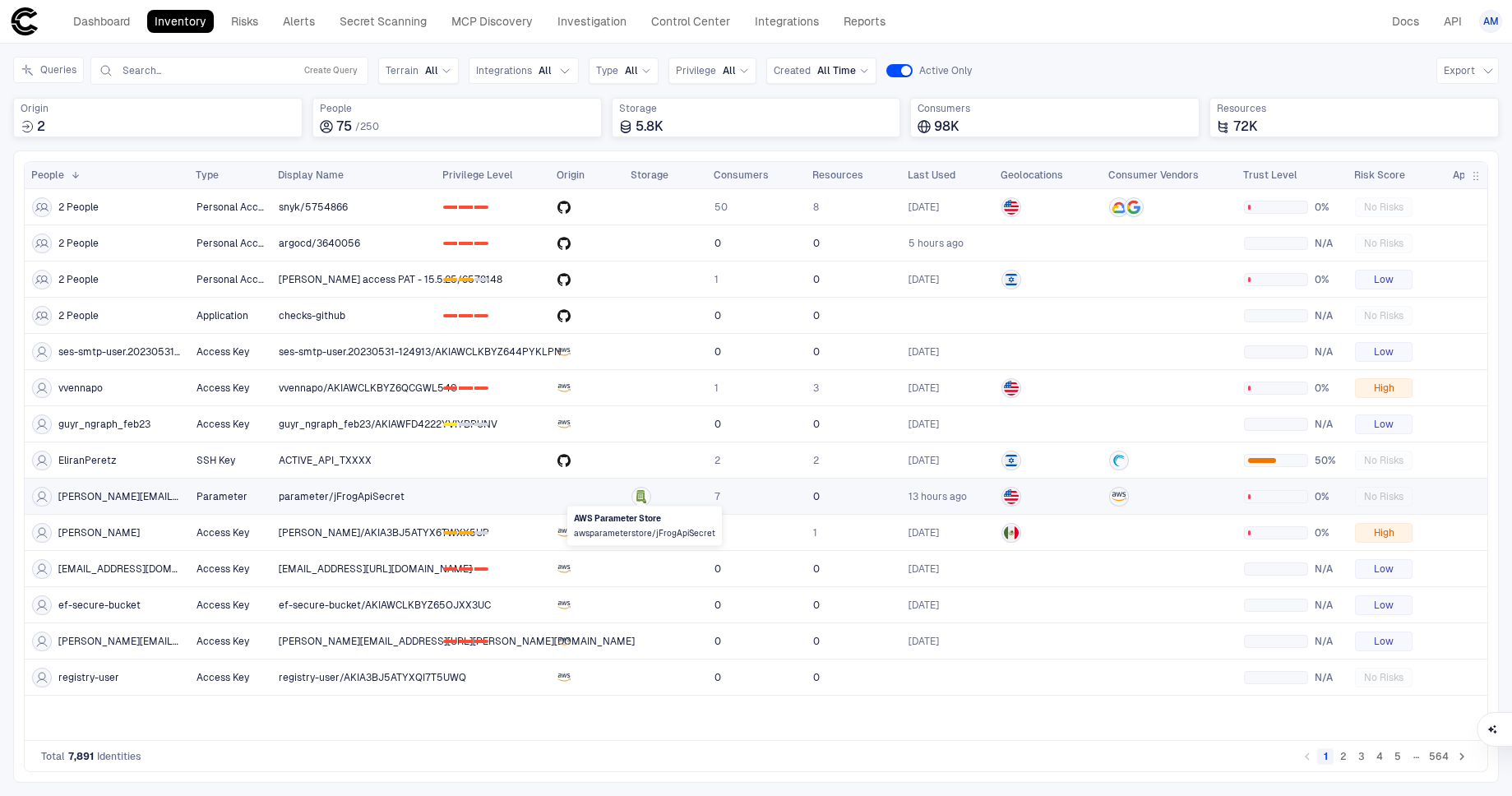
click at [637, 493] on icon at bounding box center [641, 496] width 8 height 8
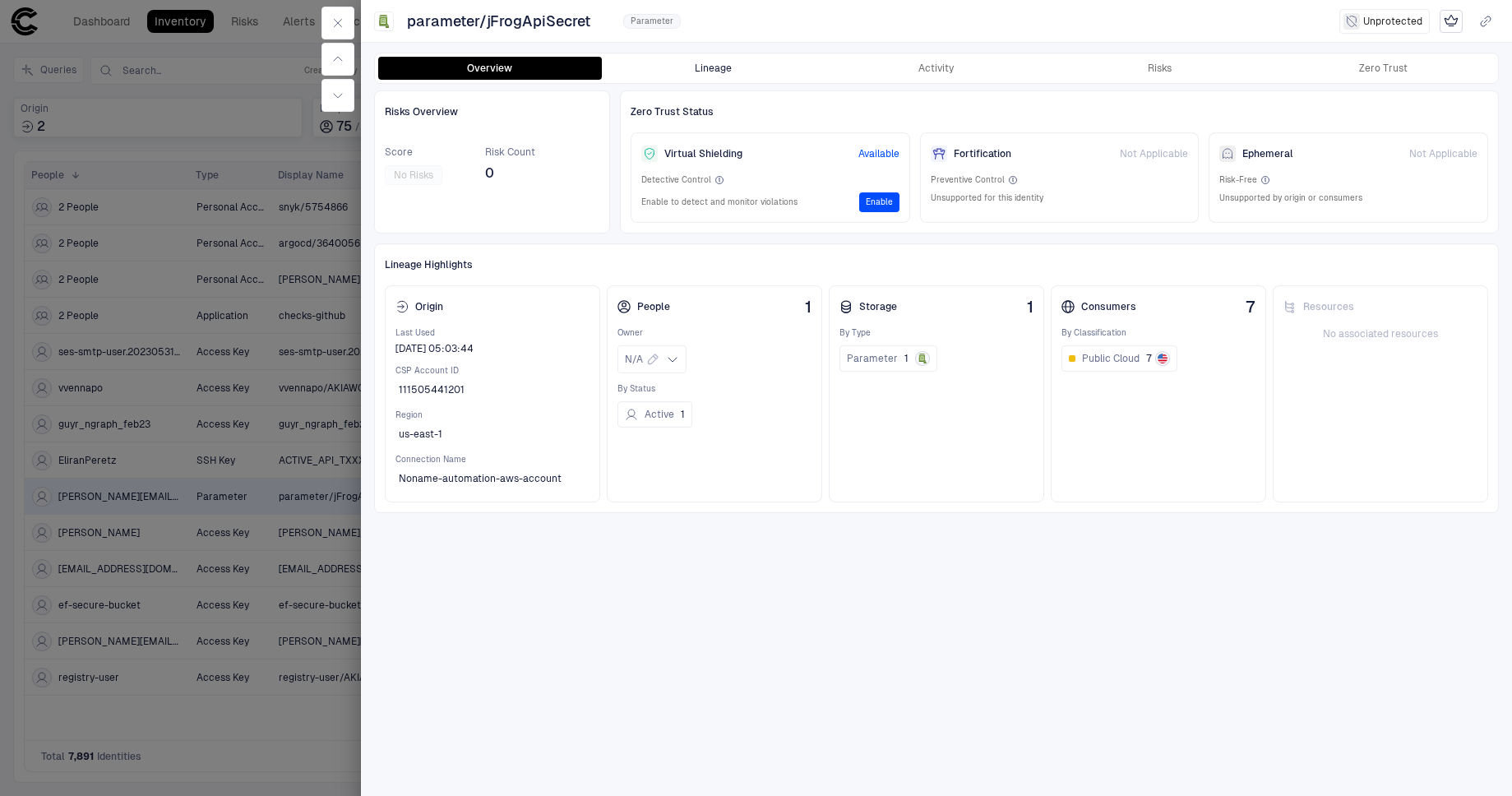
click at [736, 73] on button "Lineage" at bounding box center [713, 68] width 224 height 23
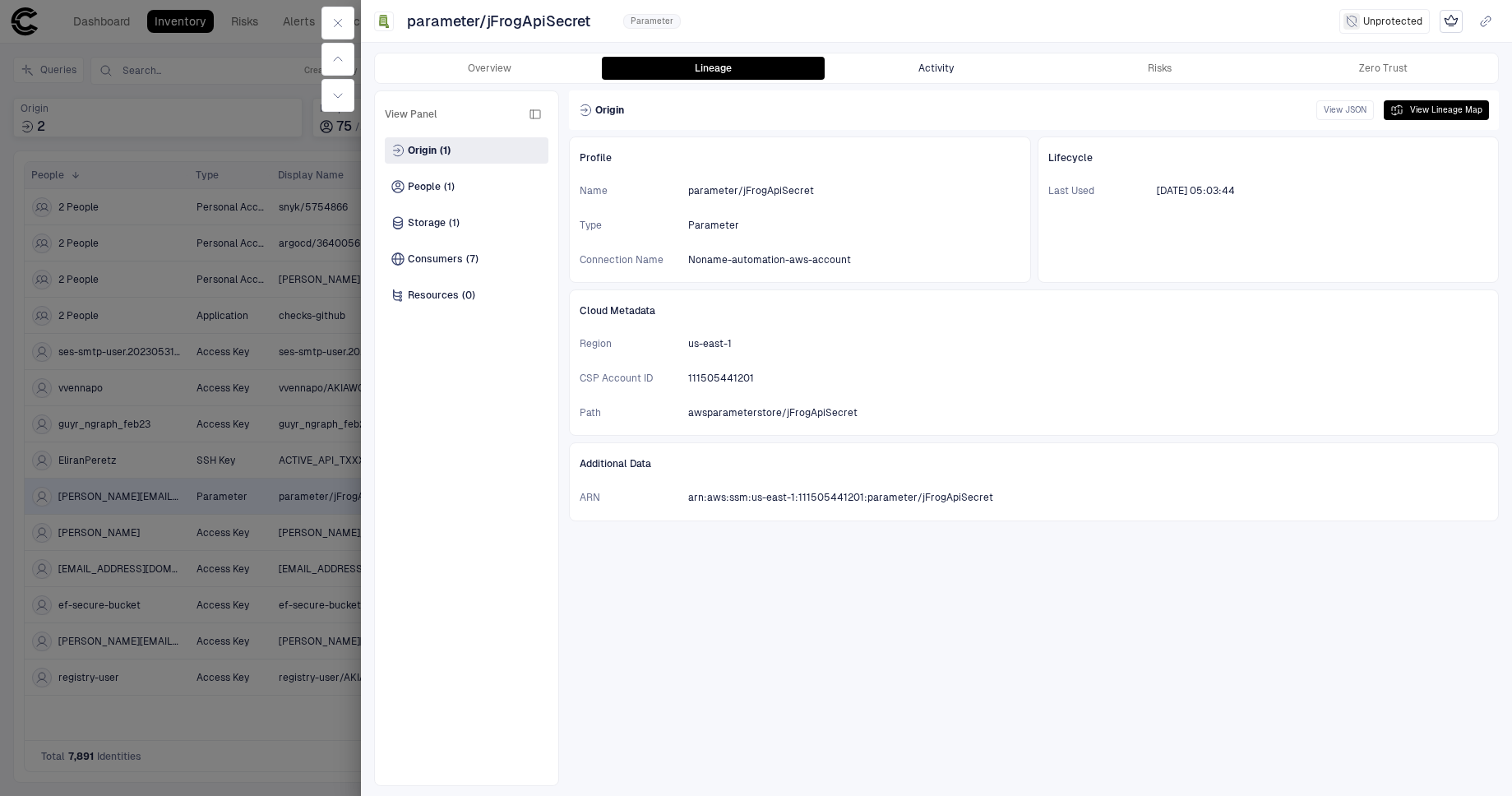
click at [923, 72] on button "Activity" at bounding box center [936, 68] width 224 height 23
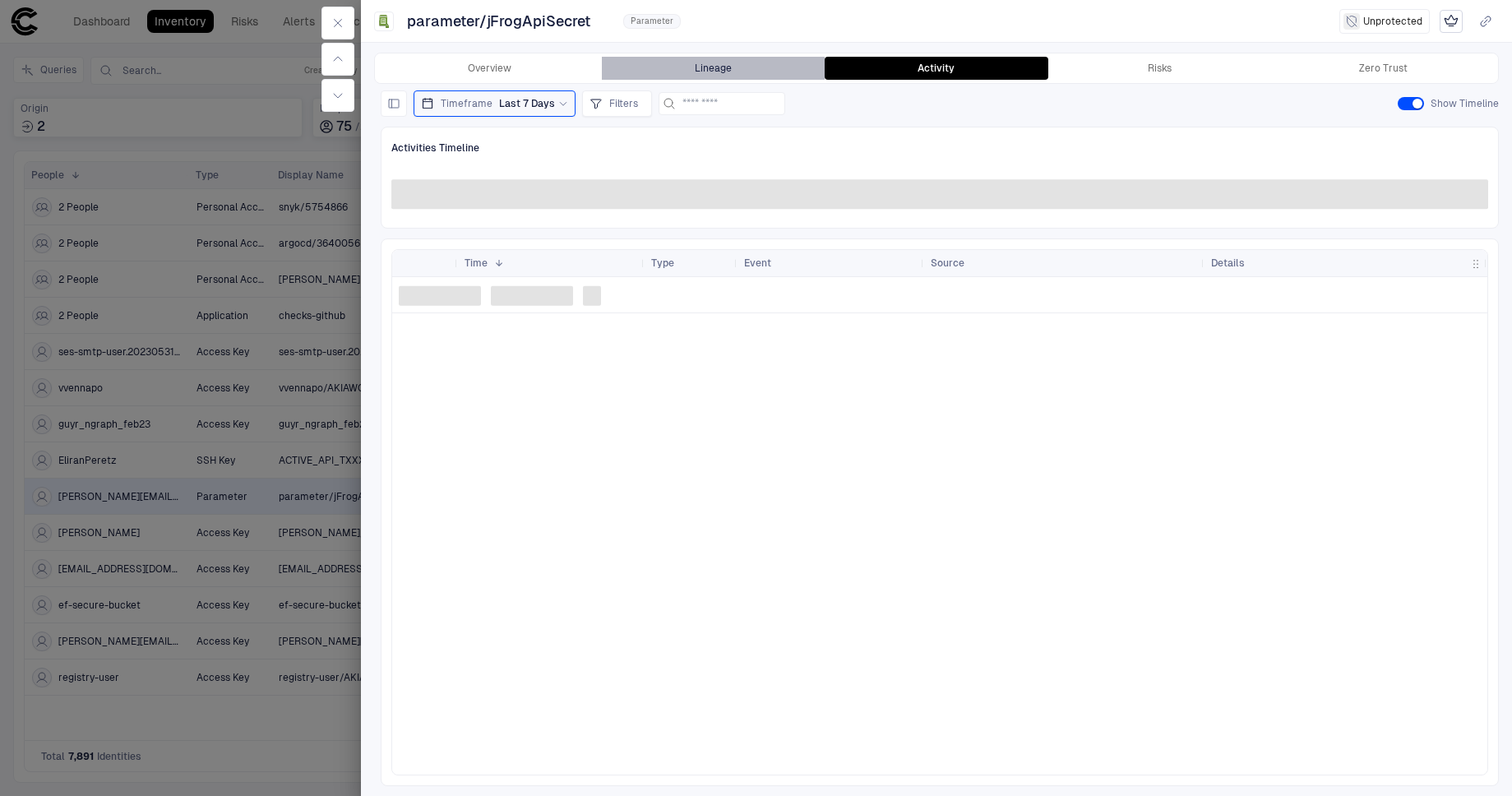
click at [750, 79] on button "Lineage" at bounding box center [713, 68] width 224 height 23
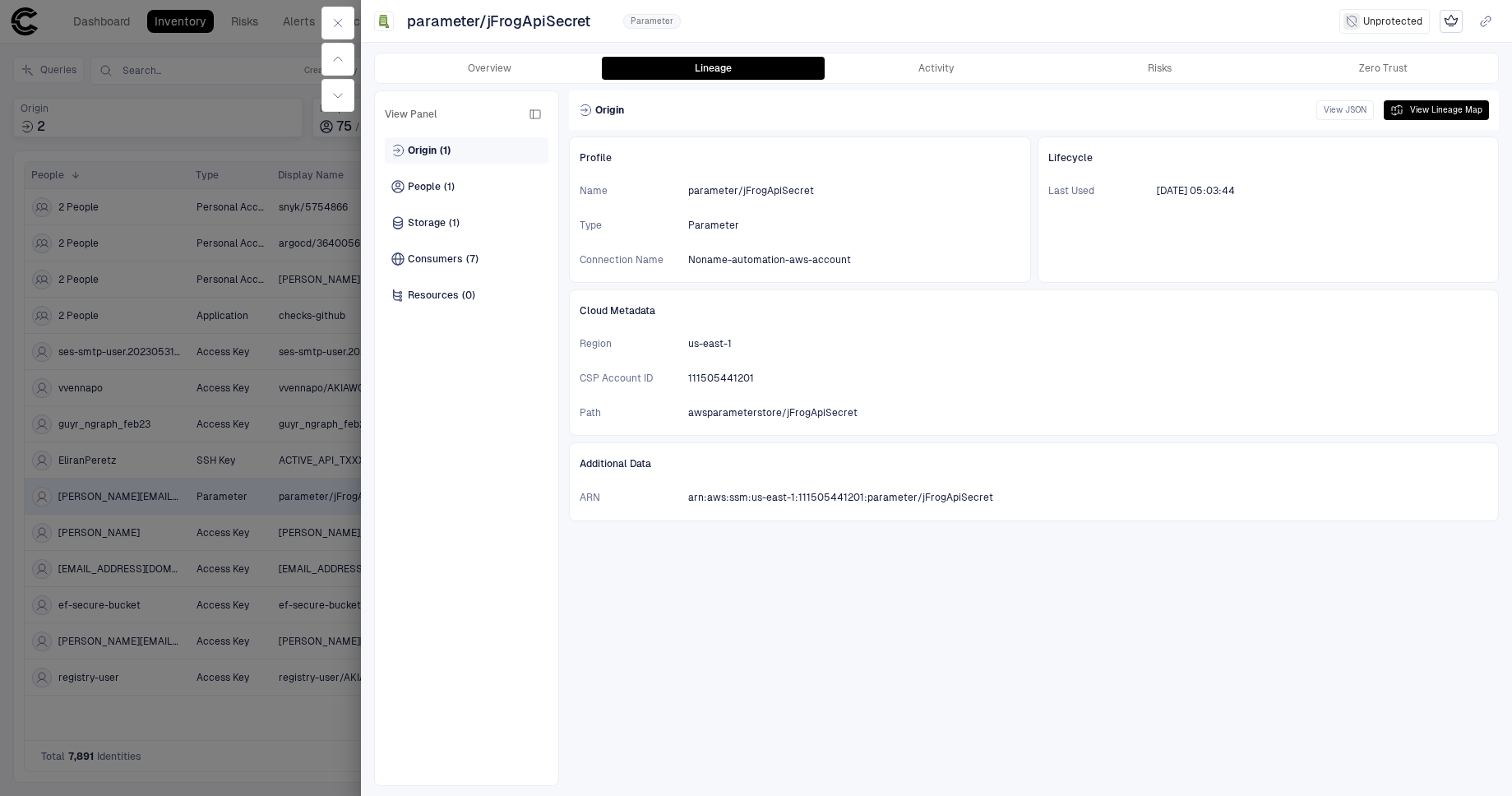
click at [428, 149] on span "Origin" at bounding box center [422, 151] width 29 height 13
click at [429, 150] on span "Origin" at bounding box center [422, 151] width 29 height 13
click at [432, 189] on span "People" at bounding box center [424, 187] width 33 height 13
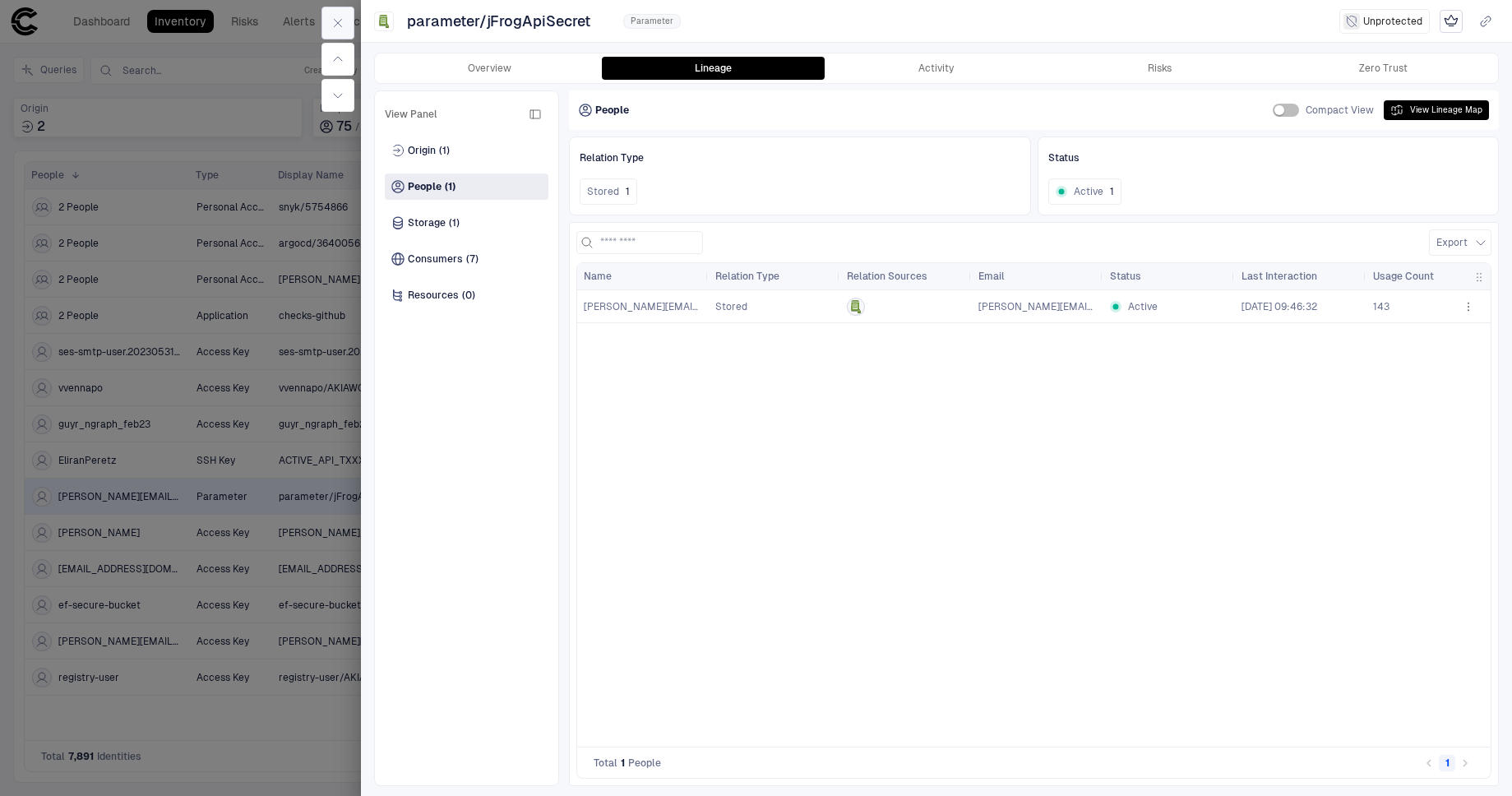
click at [334, 21] on icon "button" at bounding box center [338, 23] width 13 height 13
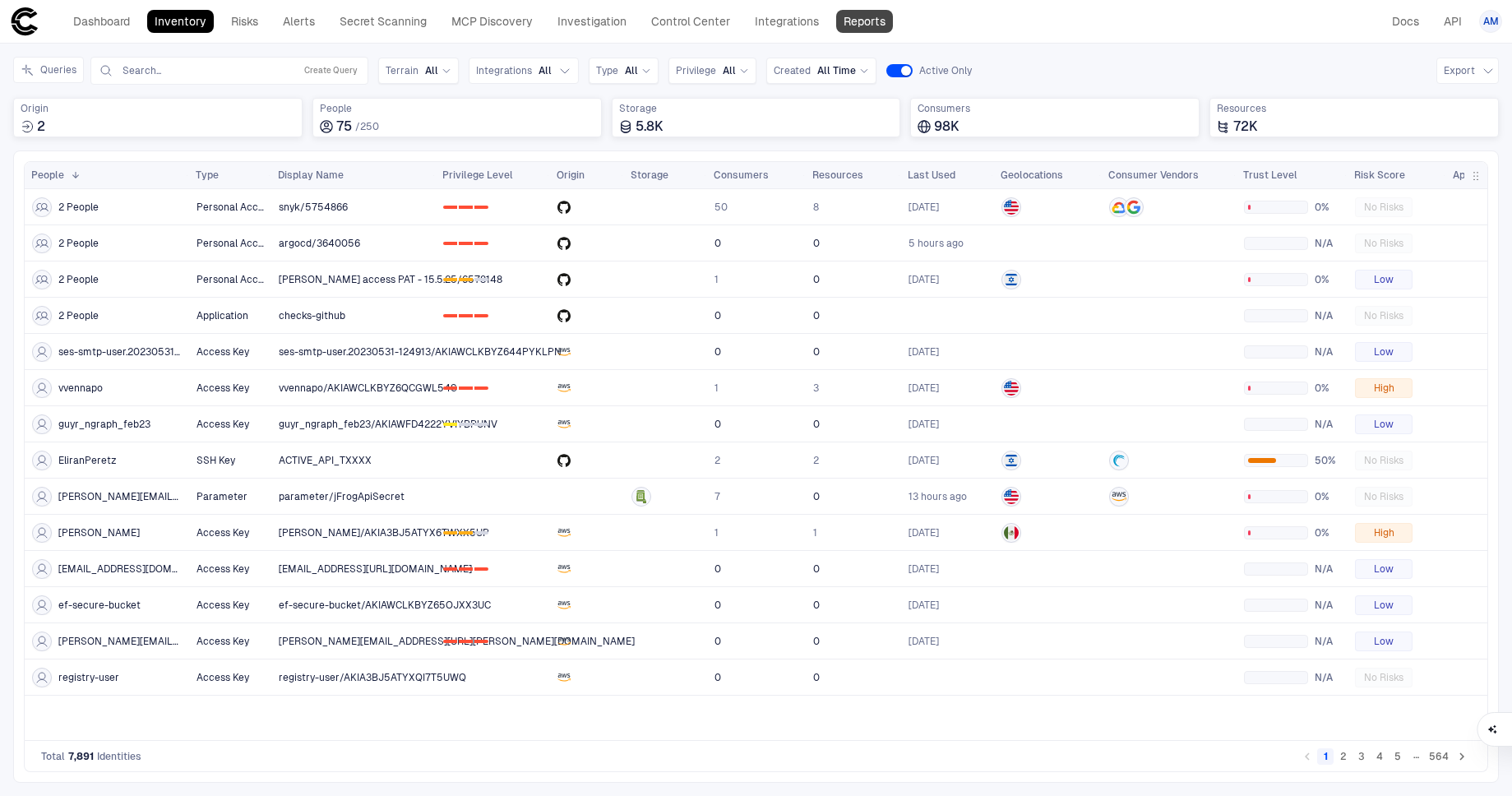
click at [861, 17] on link "Reports" at bounding box center [865, 22] width 57 height 23
